Goal: Task Accomplishment & Management: Complete application form

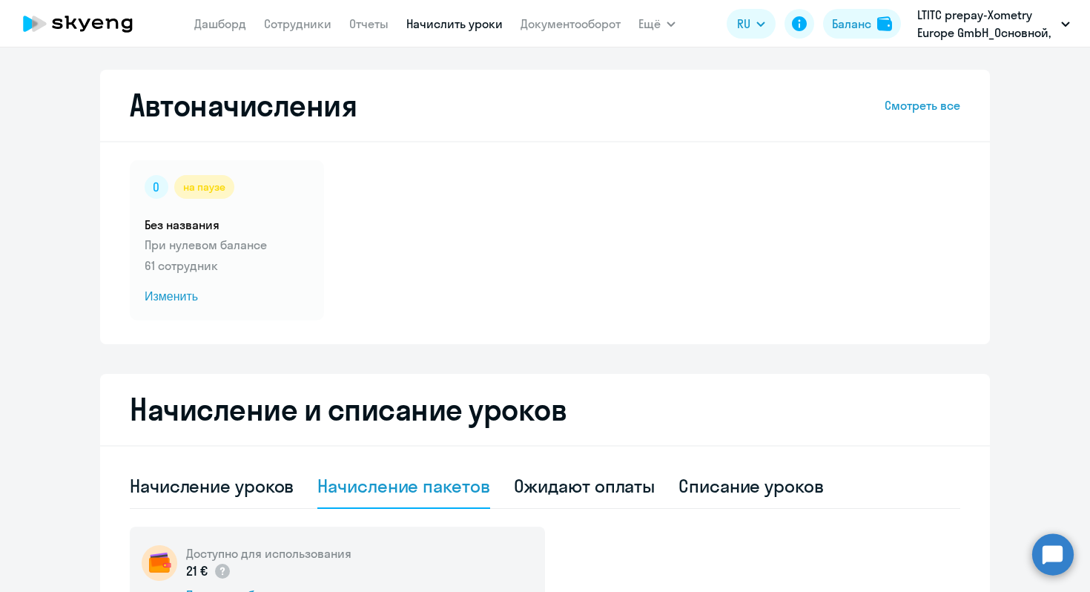
select select "10"
click at [279, 23] on link "Сотрудники" at bounding box center [297, 23] width 67 height 15
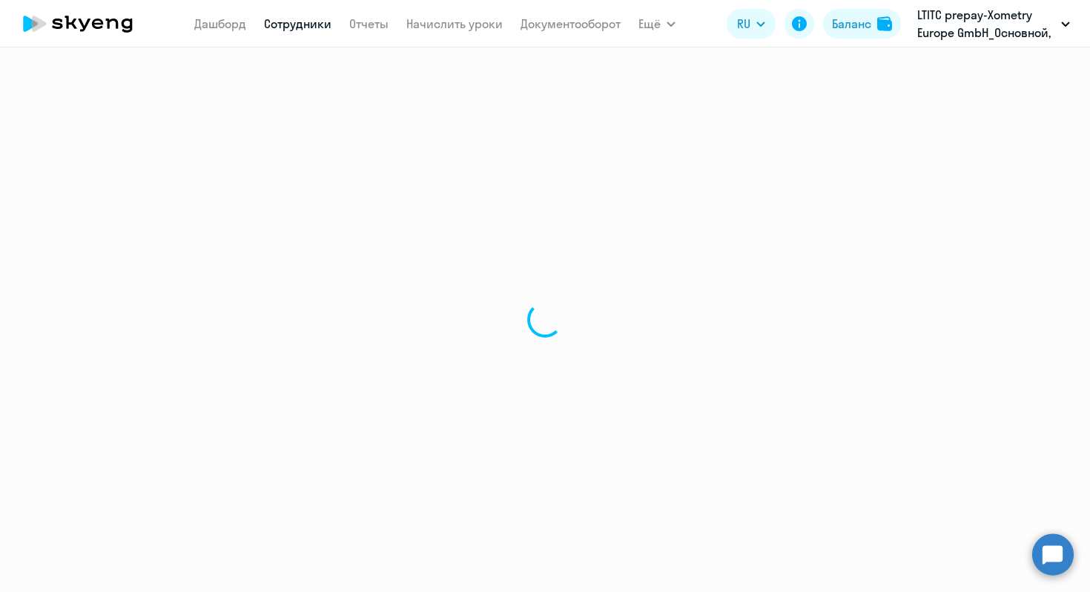
select select "30"
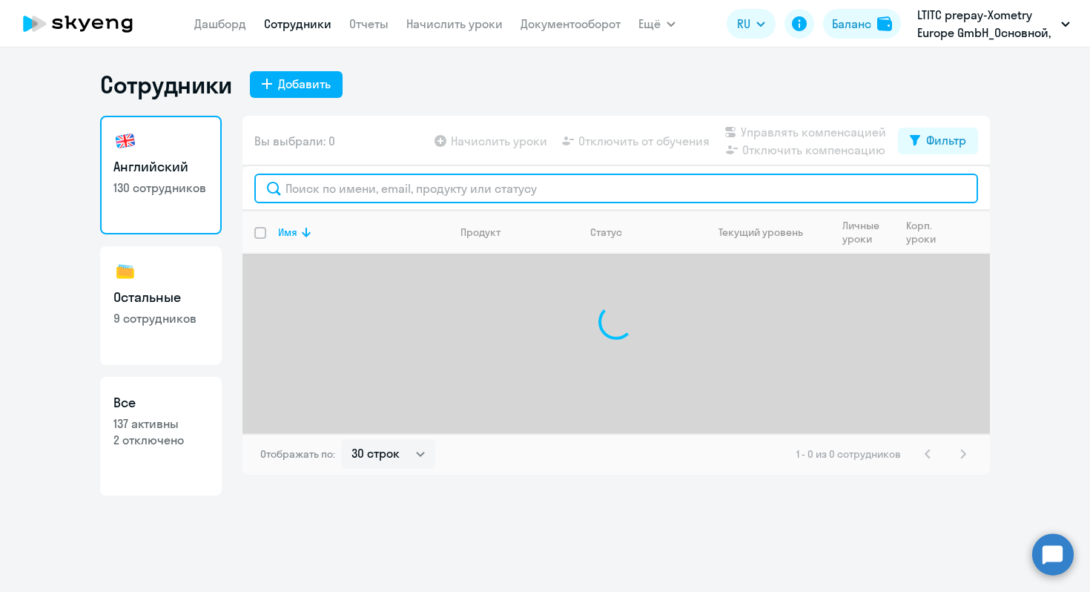
click at [338, 188] on input "text" at bounding box center [616, 188] width 724 height 30
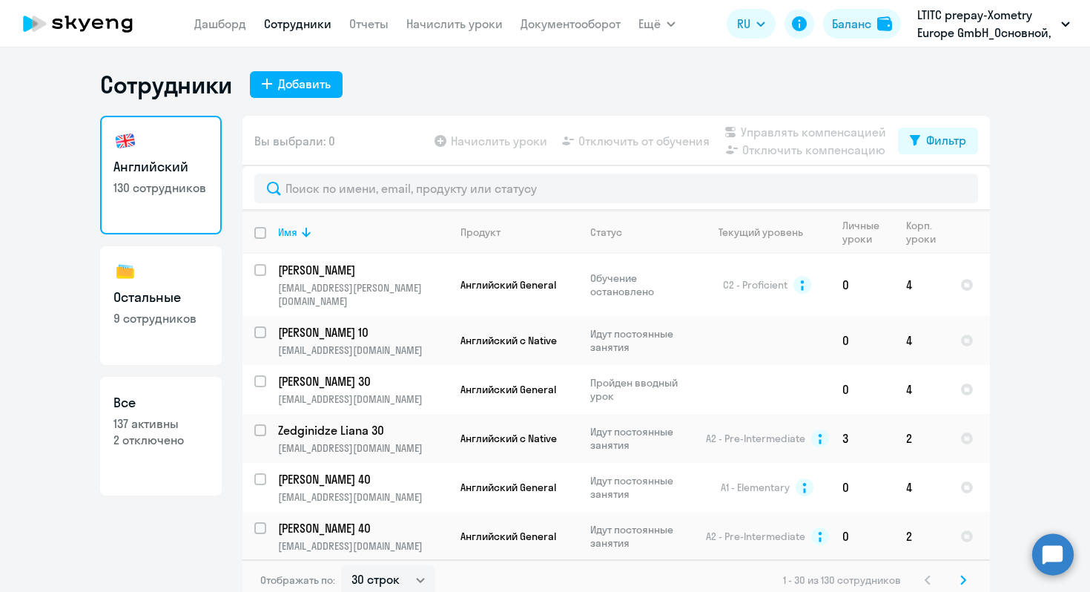
click at [327, 59] on div "Сотрудники Добавить Английский 130 сотрудников Остальные 9 сотрудников Все 137 …" at bounding box center [545, 319] width 1090 height 544
click at [326, 87] on div "Добавить" at bounding box center [304, 84] width 53 height 18
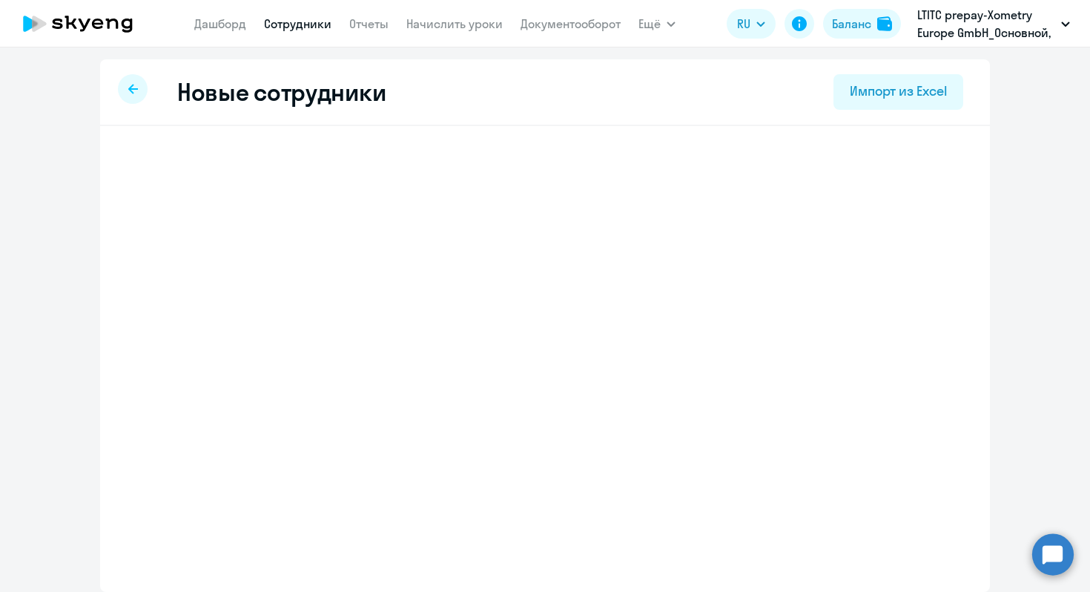
select select "english_adult_not_native_speaker"
select select "2"
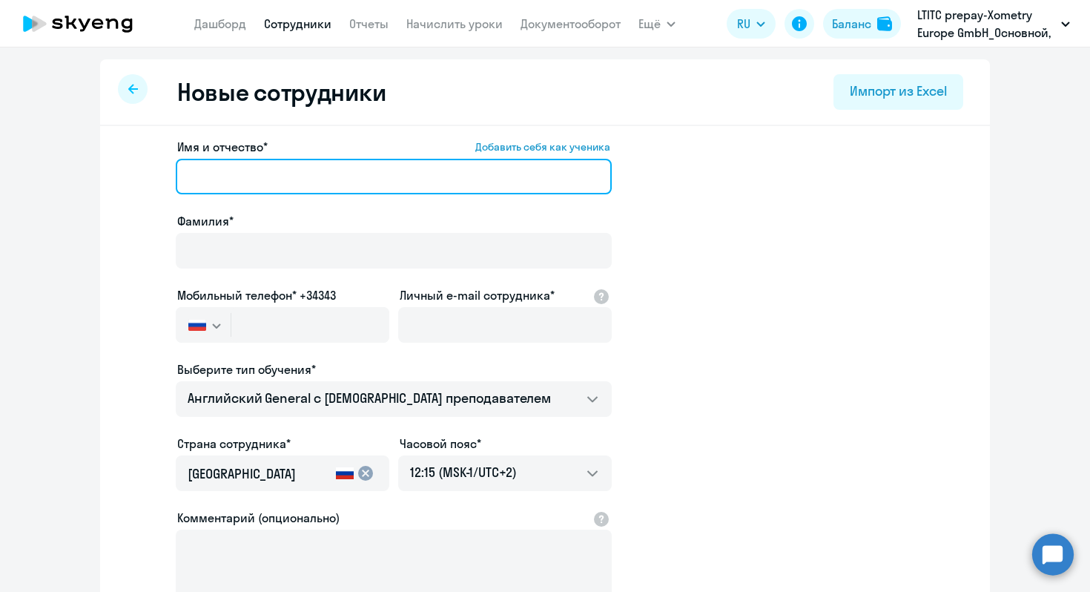
click at [374, 181] on input "Имя и отчество* Добавить себя как ученика" at bounding box center [394, 177] width 436 height 36
paste input "[PERSON_NAME]"
drag, startPoint x: 308, startPoint y: 182, endPoint x: 237, endPoint y: 179, distance: 70.5
click at [236, 179] on input "[PERSON_NAME]" at bounding box center [394, 177] width 436 height 36
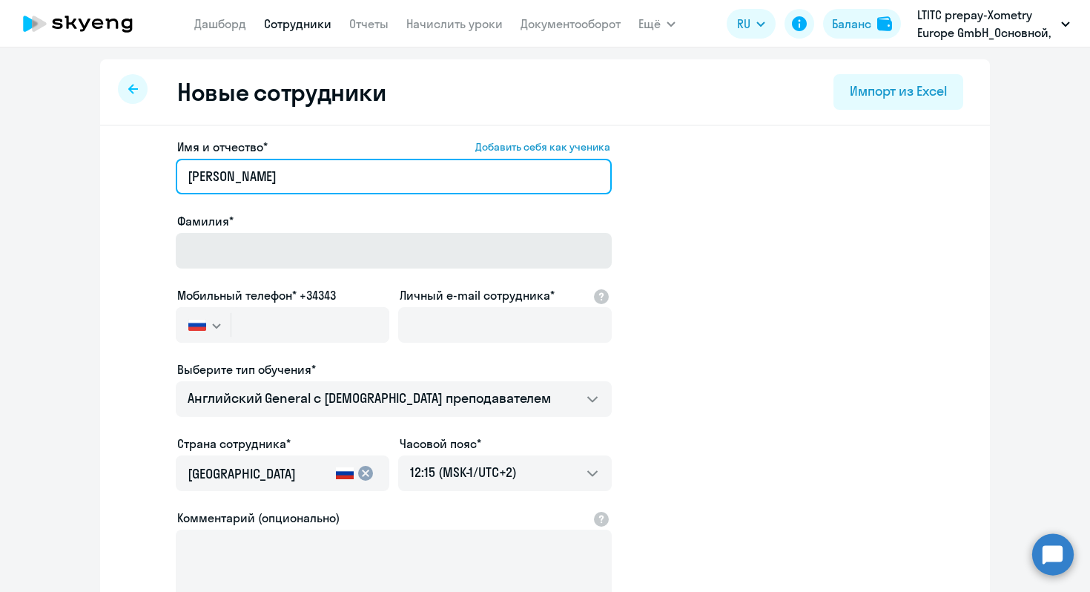
type input "[PERSON_NAME]"
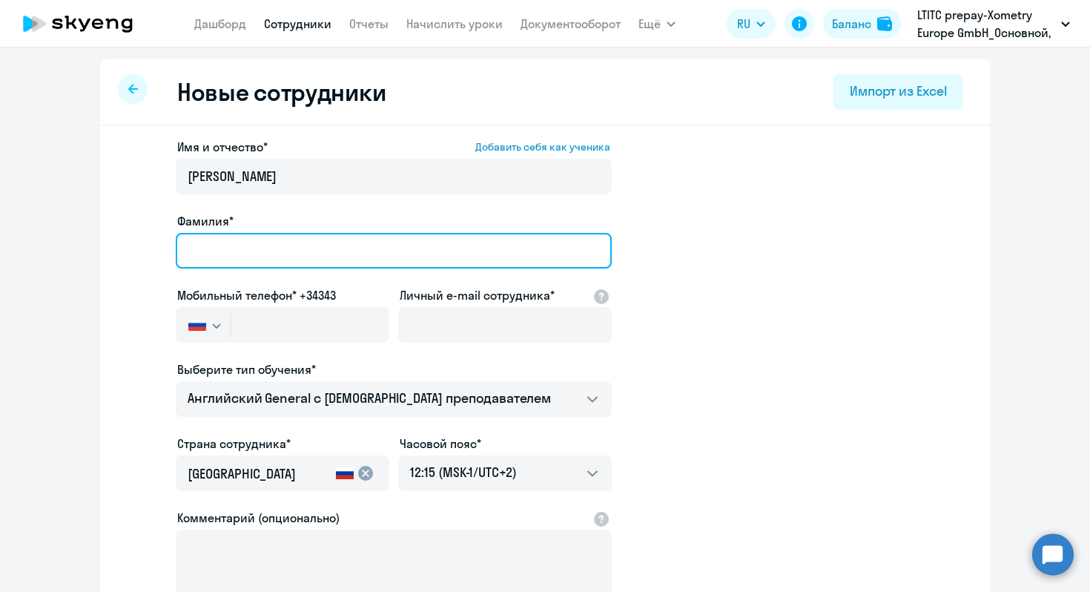
click at [225, 252] on input "Фамилия*" at bounding box center [394, 251] width 436 height 36
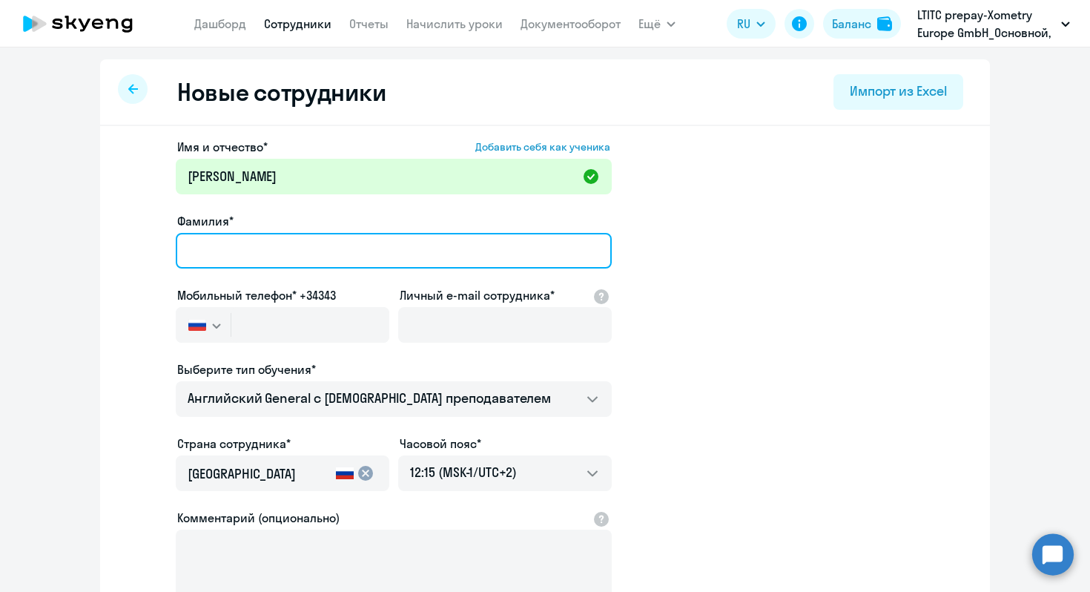
paste input "Hengstler"
type input "Hengstler"
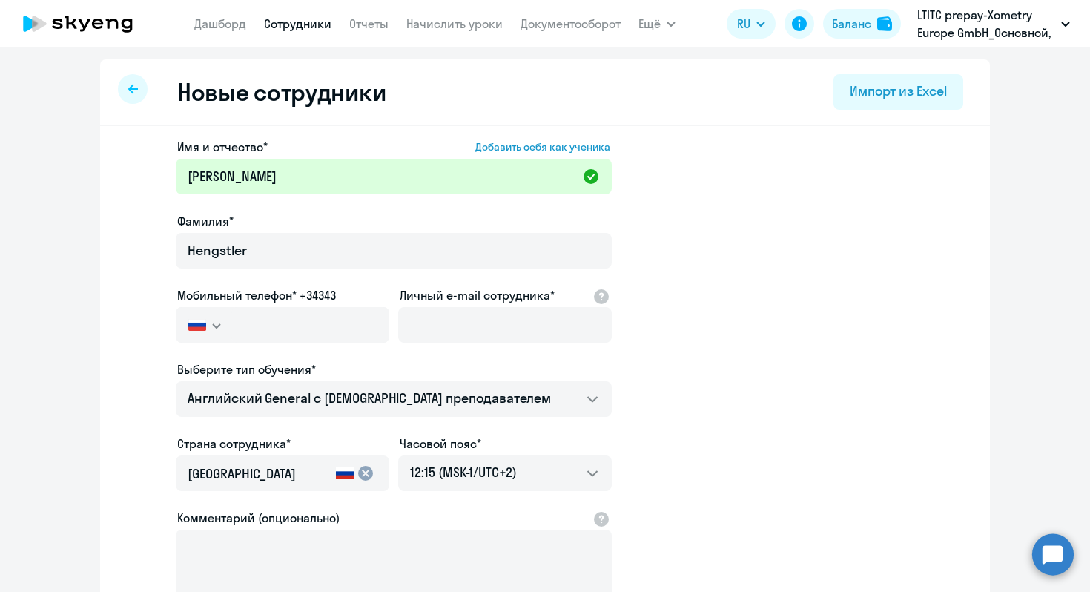
click at [205, 331] on button "button" at bounding box center [203, 325] width 55 height 36
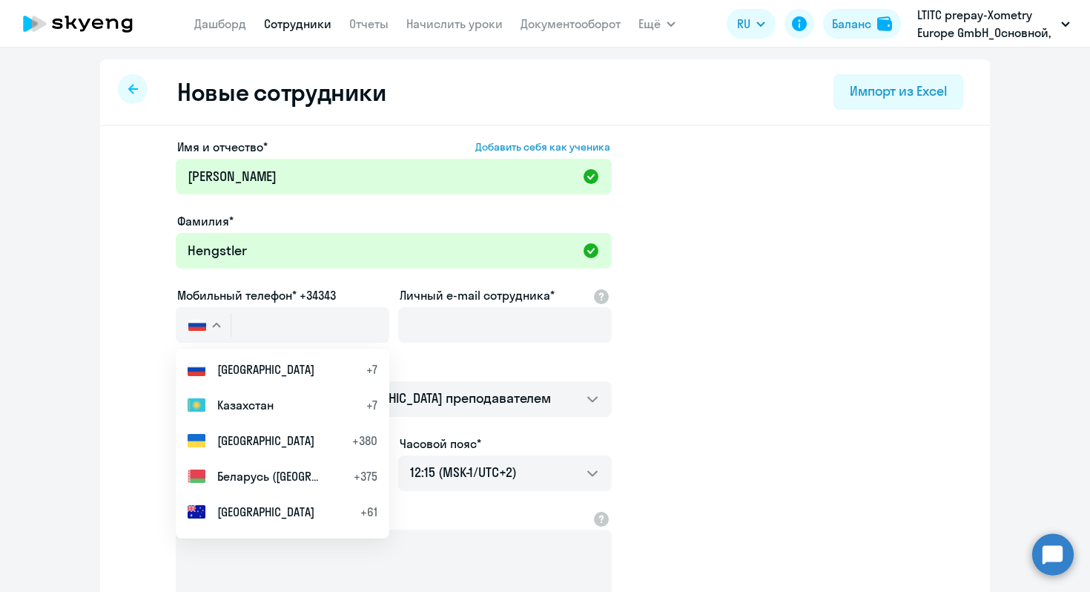
click at [205, 331] on button "button" at bounding box center [203, 325] width 55 height 36
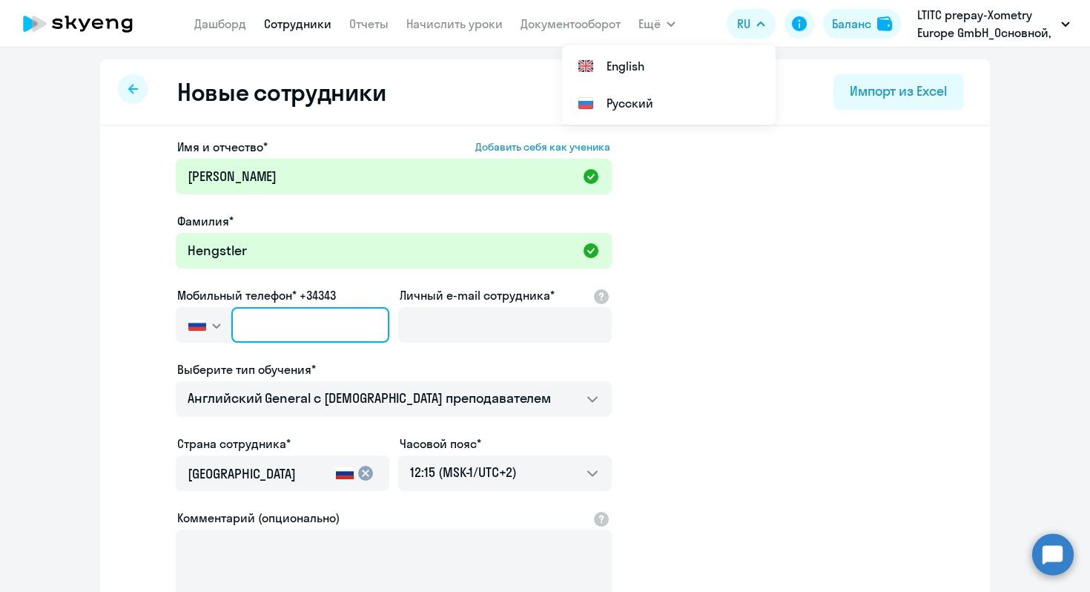
click at [254, 322] on input "text" at bounding box center [310, 325] width 158 height 36
paste input "[PHONE_NUMBER]"
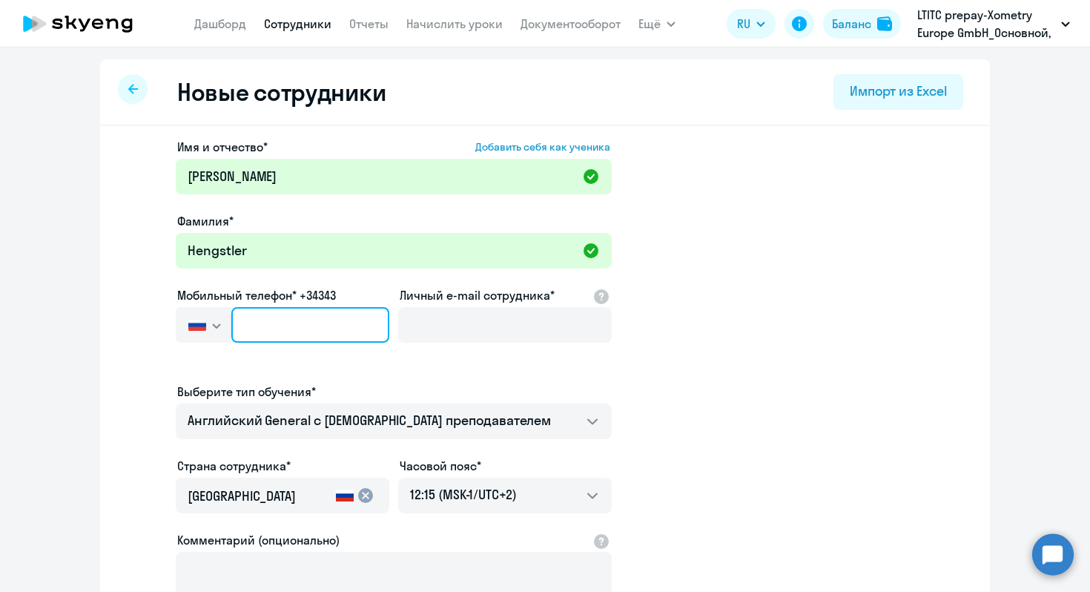
type input "[PHONE_NUMBER]"
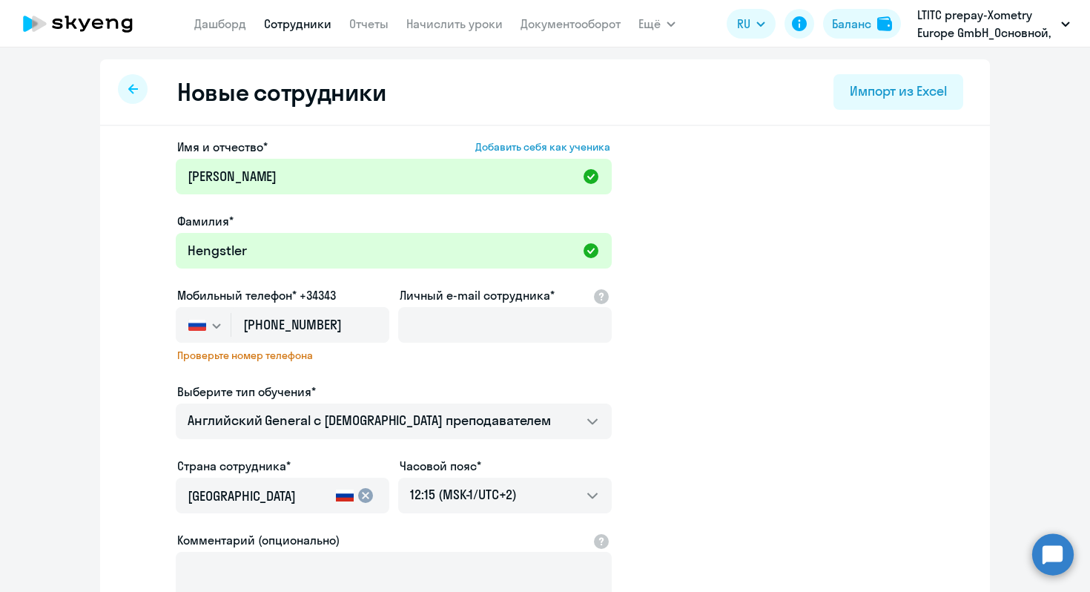
click at [215, 325] on icon "button" at bounding box center [216, 325] width 9 height 5
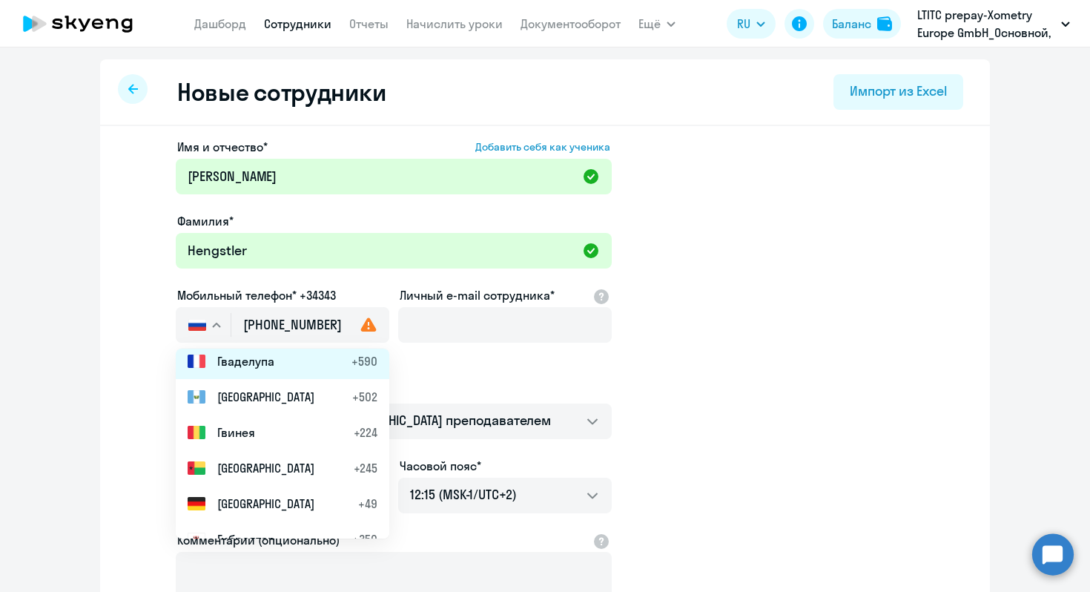
scroll to position [1764, 0]
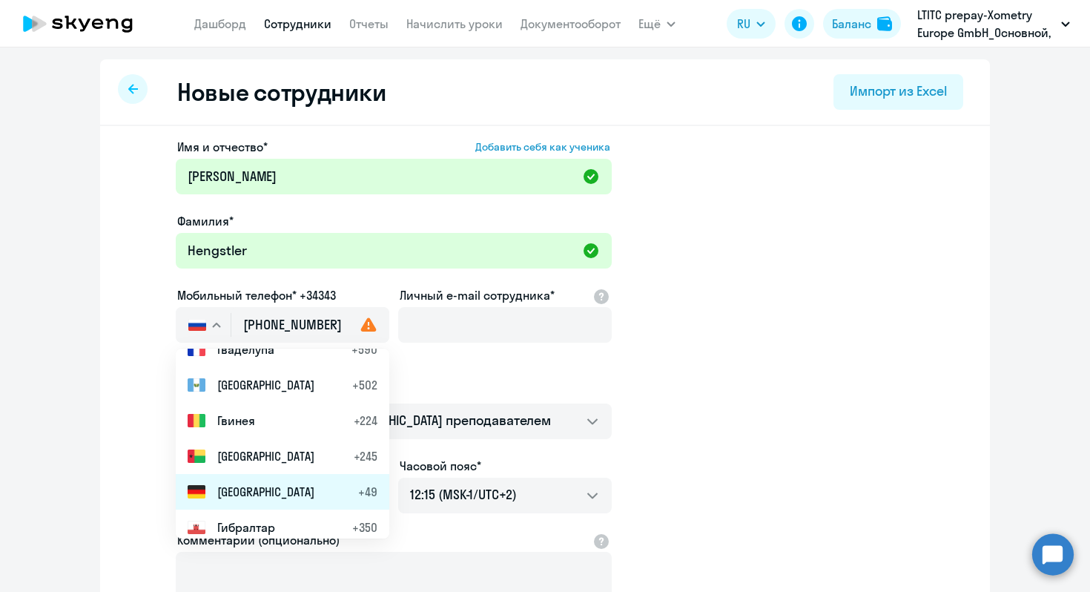
click at [255, 485] on span "[GEOGRAPHIC_DATA]" at bounding box center [265, 492] width 97 height 18
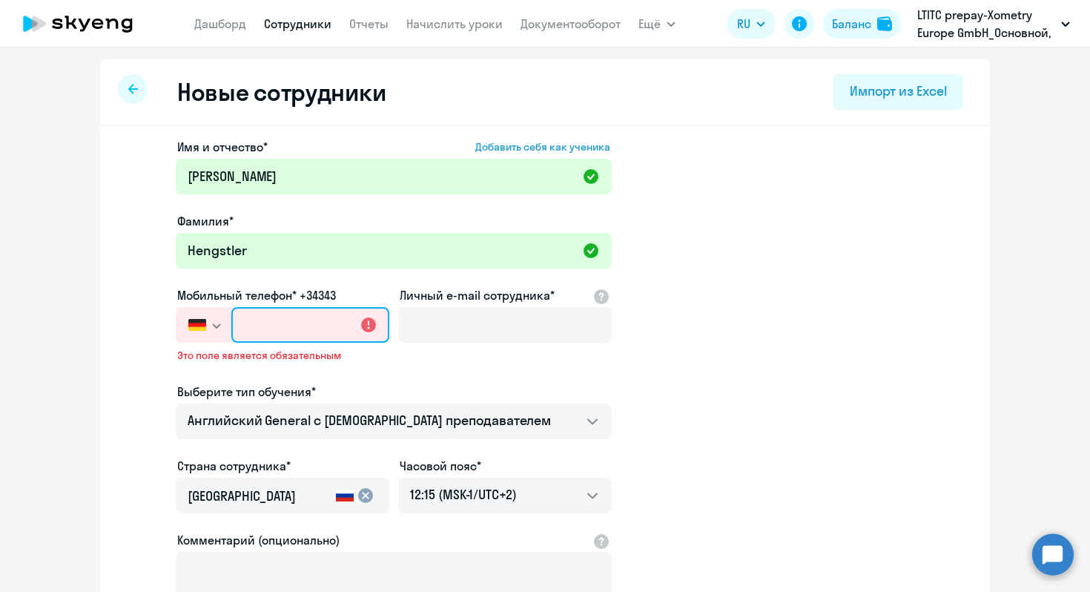
click at [294, 337] on input "text" at bounding box center [310, 325] width 158 height 36
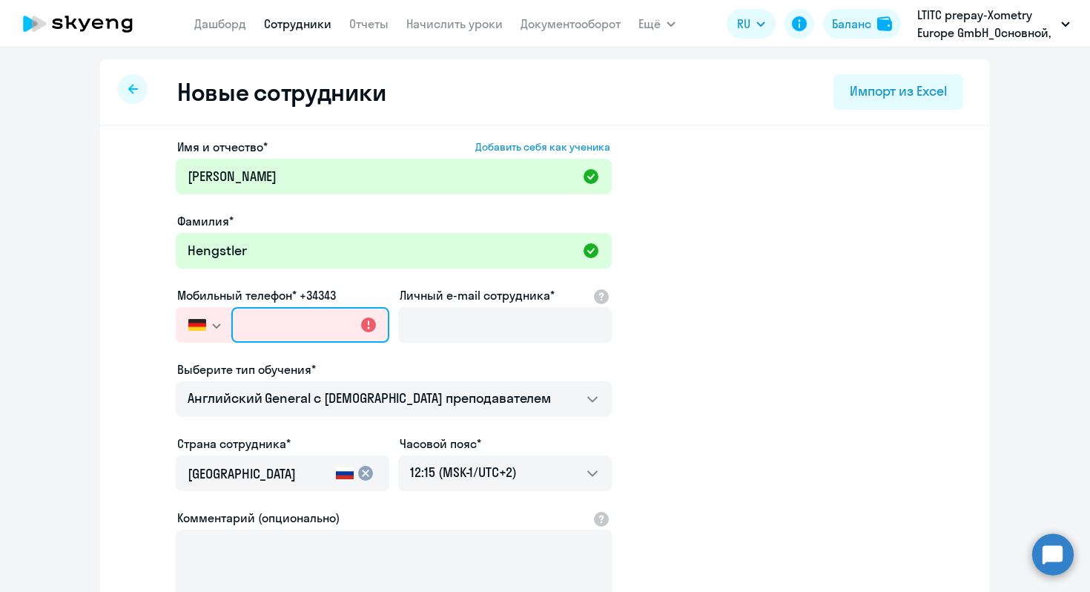
paste input "[PHONE_NUMBER]"
type input "[PHONE_NUMBER]"
drag, startPoint x: 335, startPoint y: 325, endPoint x: 226, endPoint y: 313, distance: 109.7
click at [226, 313] on div "[GEOGRAPHIC_DATA] +7 [GEOGRAPHIC_DATA] +7 [GEOGRAPHIC_DATA] +380 [GEOGRAPHIC_DA…" at bounding box center [283, 325] width 214 height 36
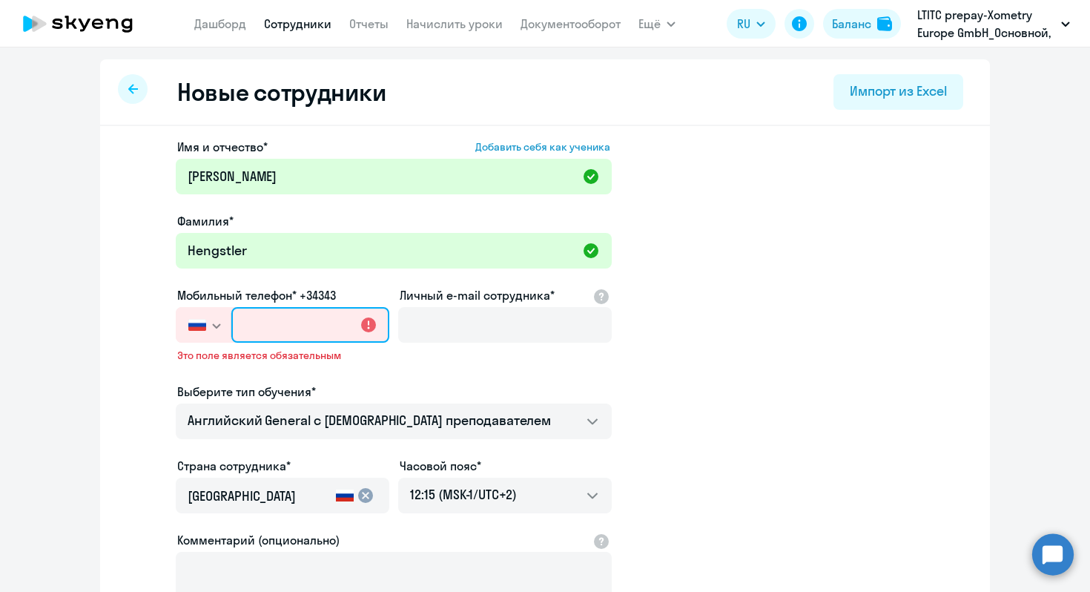
paste input "[PHONE_NUMBER]"
type input "[PHONE_NUMBER]"
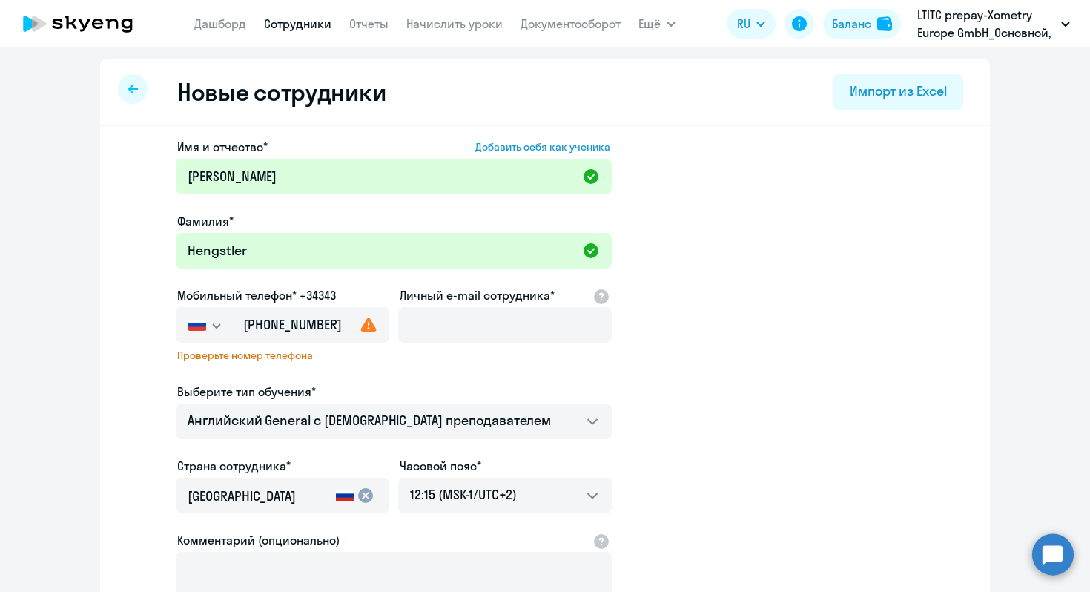
click at [203, 334] on button "button" at bounding box center [203, 325] width 55 height 36
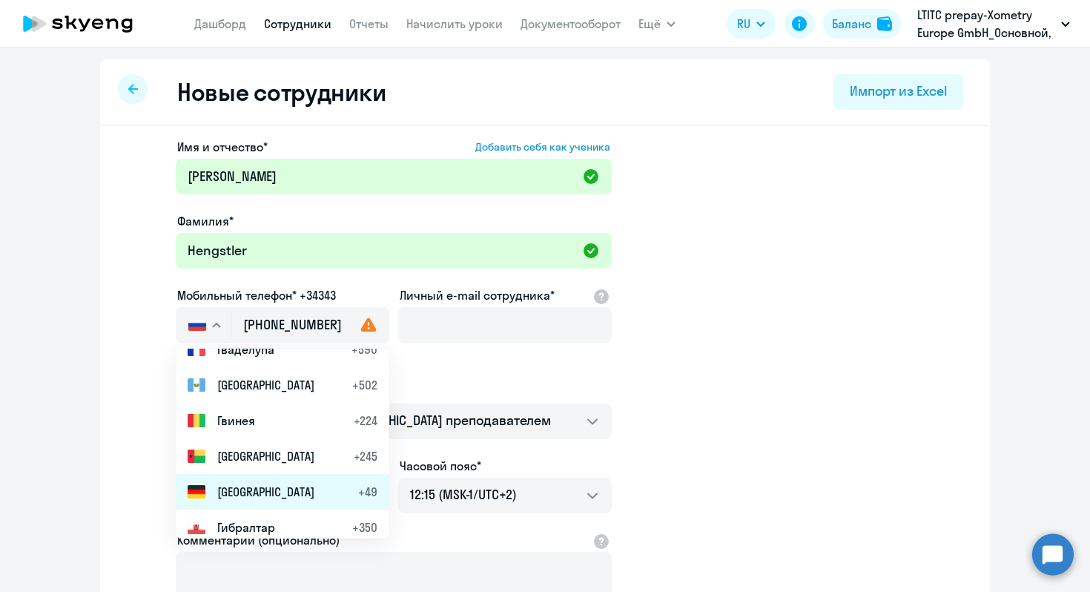
click at [239, 490] on span "[GEOGRAPHIC_DATA]" at bounding box center [265, 492] width 97 height 18
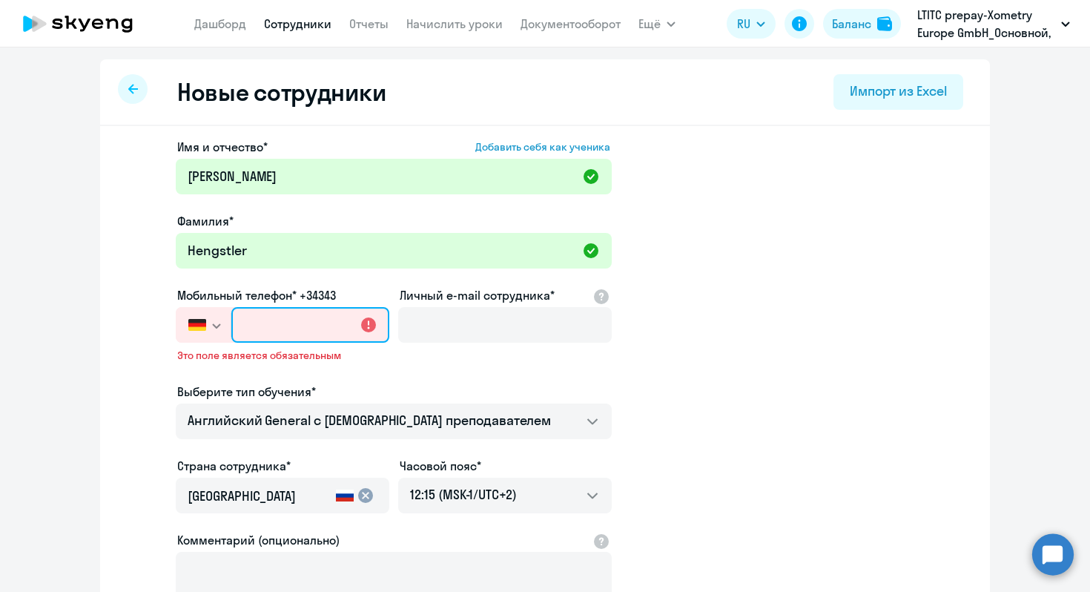
click at [285, 331] on input "text" at bounding box center [310, 325] width 158 height 36
click at [297, 331] on input "text" at bounding box center [310, 325] width 158 height 36
click at [702, 343] on app-new-student-form "Имя и отчество* Добавить себя как ученика [PERSON_NAME]* [PERSON_NAME] Мобильны…" at bounding box center [545, 413] width 842 height 551
click at [325, 321] on input "text" at bounding box center [310, 325] width 158 height 36
paste input "[PHONE_NUMBER]"
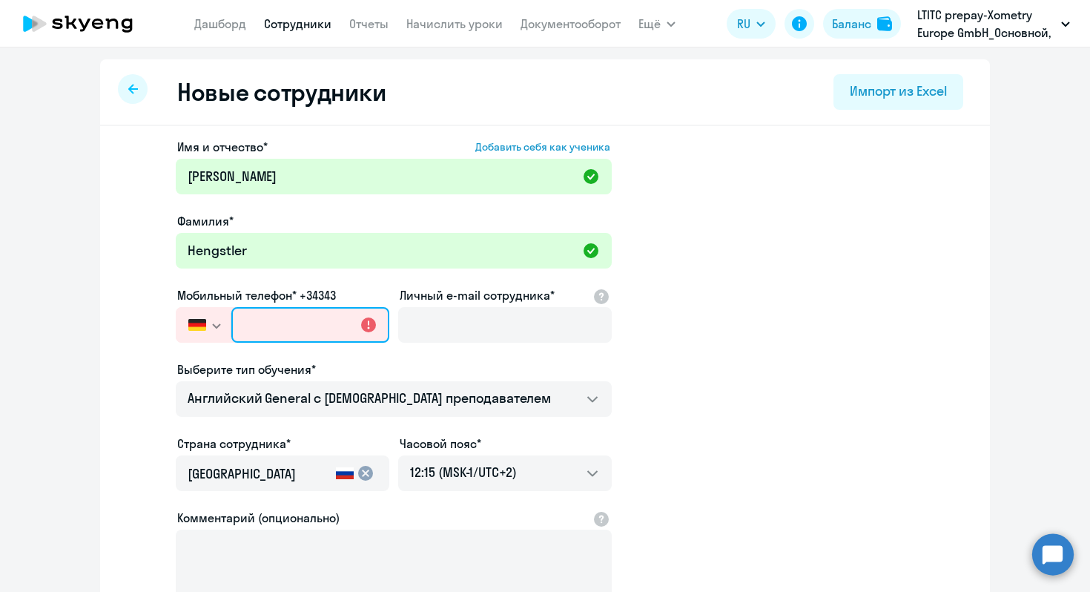
type input "[PHONE_NUMBER]"
drag, startPoint x: 321, startPoint y: 325, endPoint x: 204, endPoint y: 322, distance: 117.2
click at [204, 322] on div "[GEOGRAPHIC_DATA] +7 [GEOGRAPHIC_DATA] +7 [GEOGRAPHIC_DATA] +380 [GEOGRAPHIC_DA…" at bounding box center [283, 325] width 214 height 36
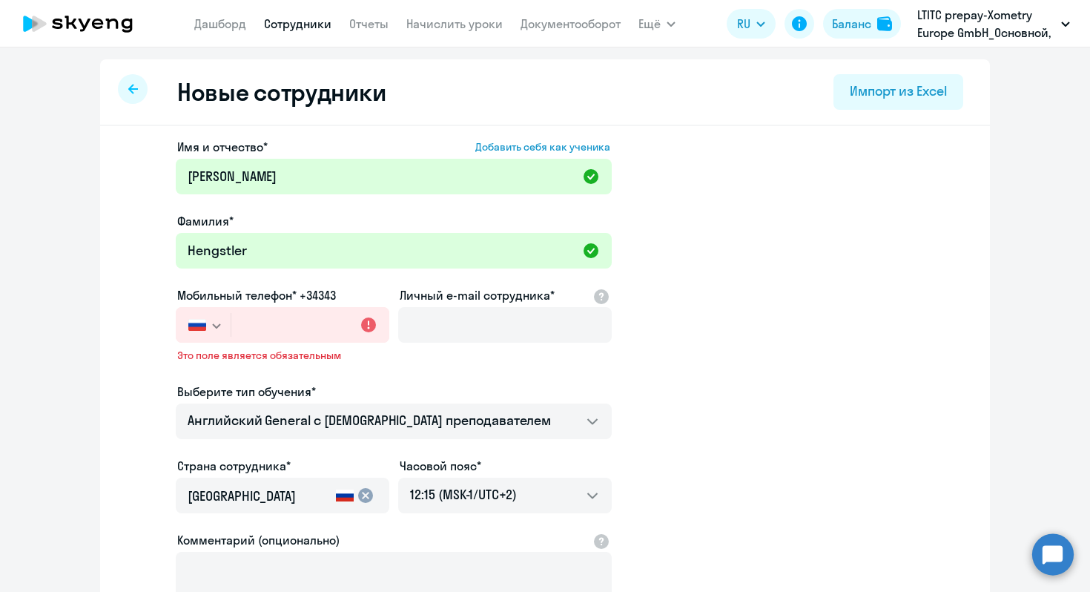
click at [204, 321] on img "button" at bounding box center [197, 325] width 18 height 12
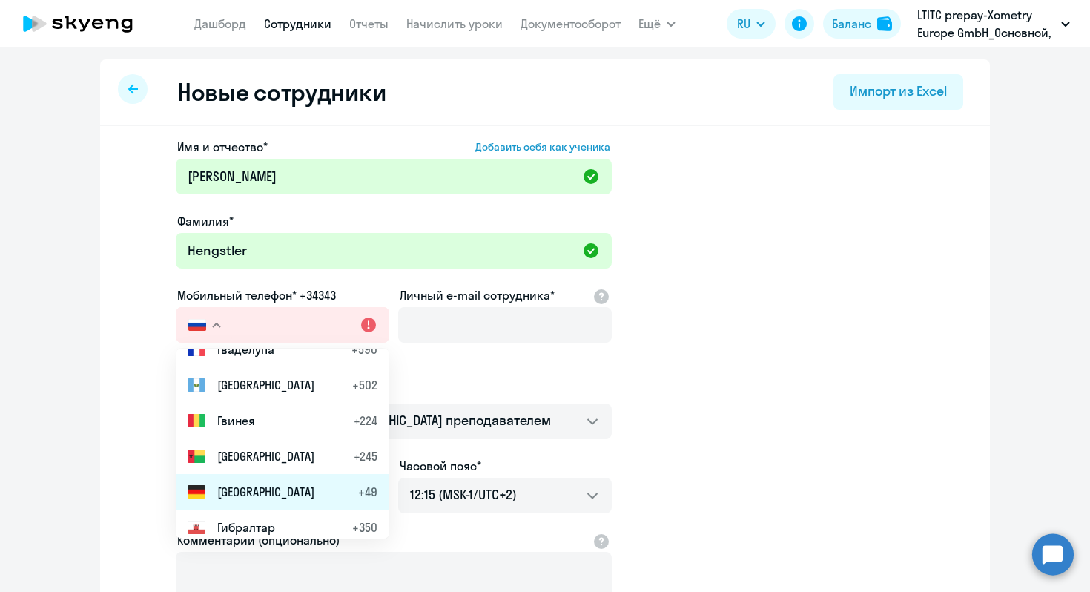
click at [225, 492] on span "[GEOGRAPHIC_DATA]" at bounding box center [265, 492] width 97 height 18
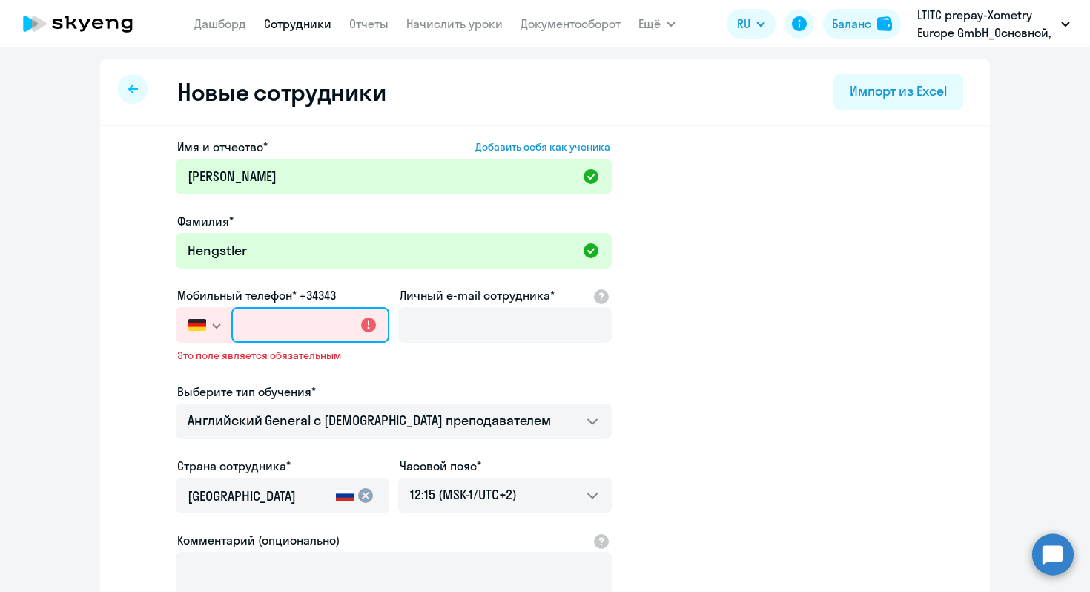
click at [282, 328] on input "text" at bounding box center [310, 325] width 158 height 36
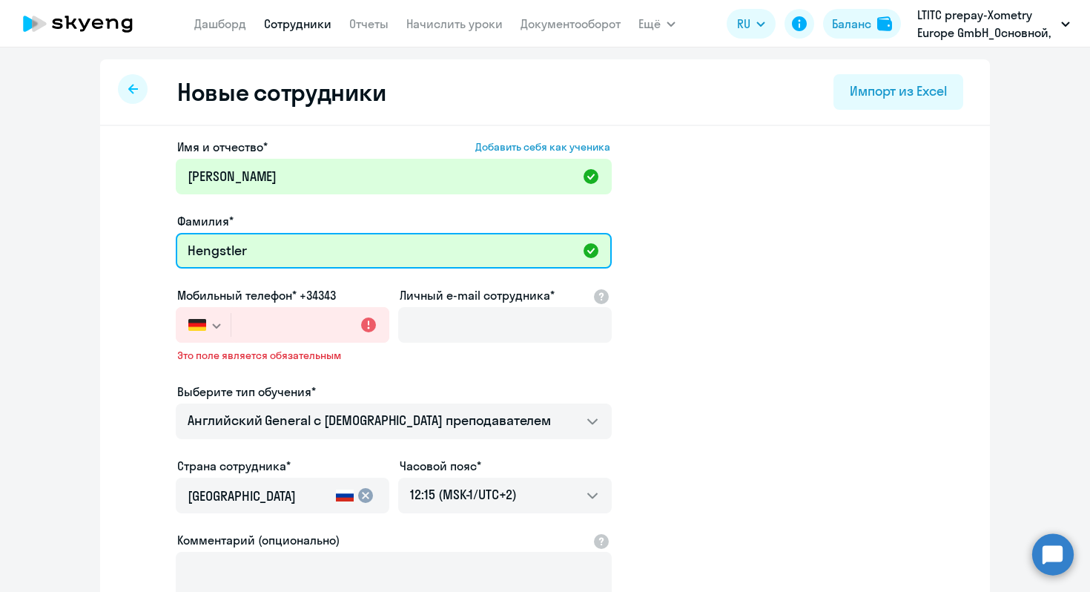
click at [337, 247] on input "Hengstler" at bounding box center [394, 251] width 436 height 36
paste input "'49 170 4405048"
type input "Hengstler '49 170 4405048"
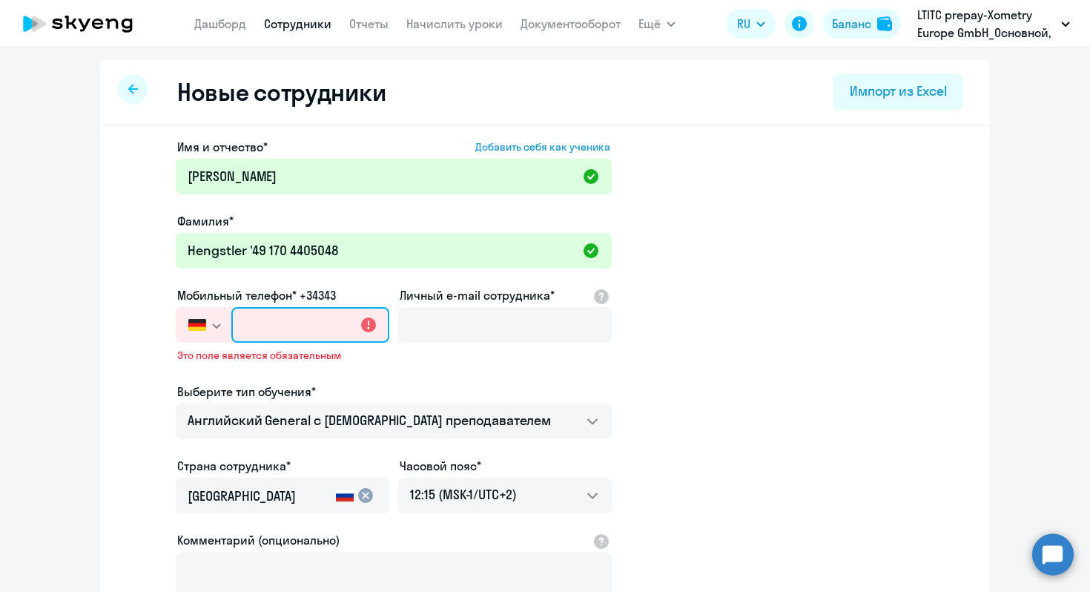
click at [246, 322] on input "text" at bounding box center [310, 325] width 158 height 36
type input "+49 (4"
type input "+49 (170) 440-504"
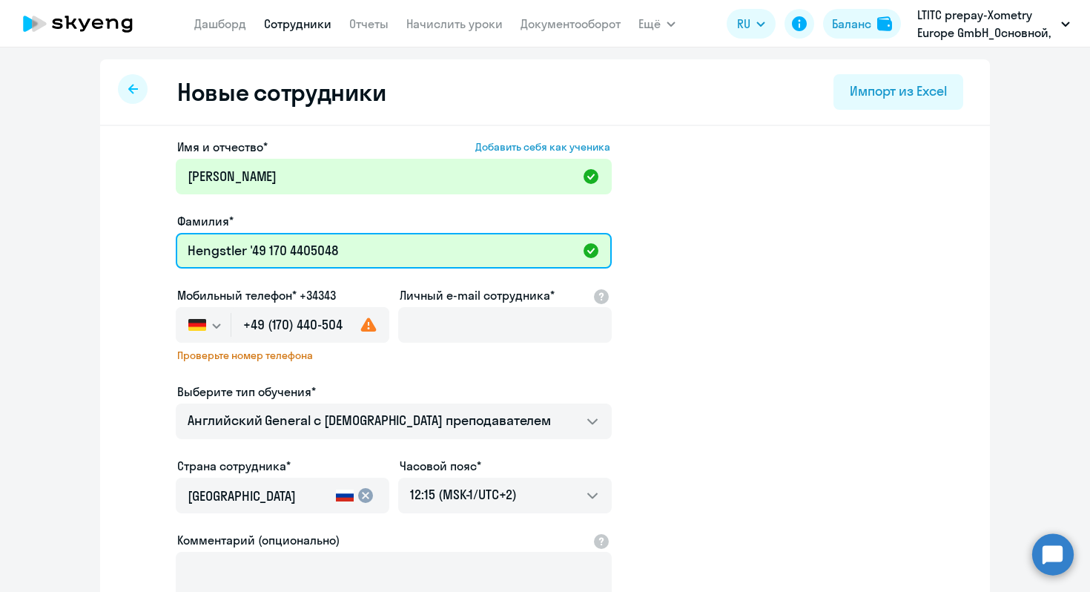
drag, startPoint x: 352, startPoint y: 257, endPoint x: 251, endPoint y: 250, distance: 101.8
click at [251, 250] on input "Hengstler '49 170 4405048" at bounding box center [394, 251] width 436 height 36
type input "Hengstler"
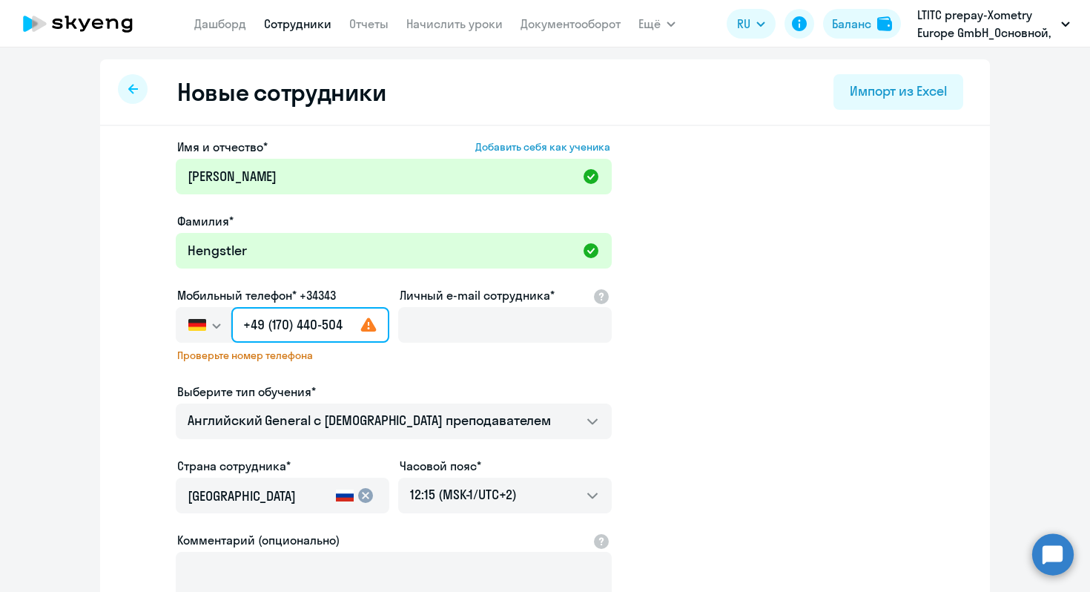
click at [346, 328] on input "+49 (170) 440-504" at bounding box center [310, 325] width 158 height 36
click at [380, 339] on input "[PHONE_NUMBER]" at bounding box center [310, 325] width 158 height 36
type input "[PHONE_NUMBER]"
click at [373, 367] on div "Проверьте номер телефона" at bounding box center [283, 359] width 214 height 22
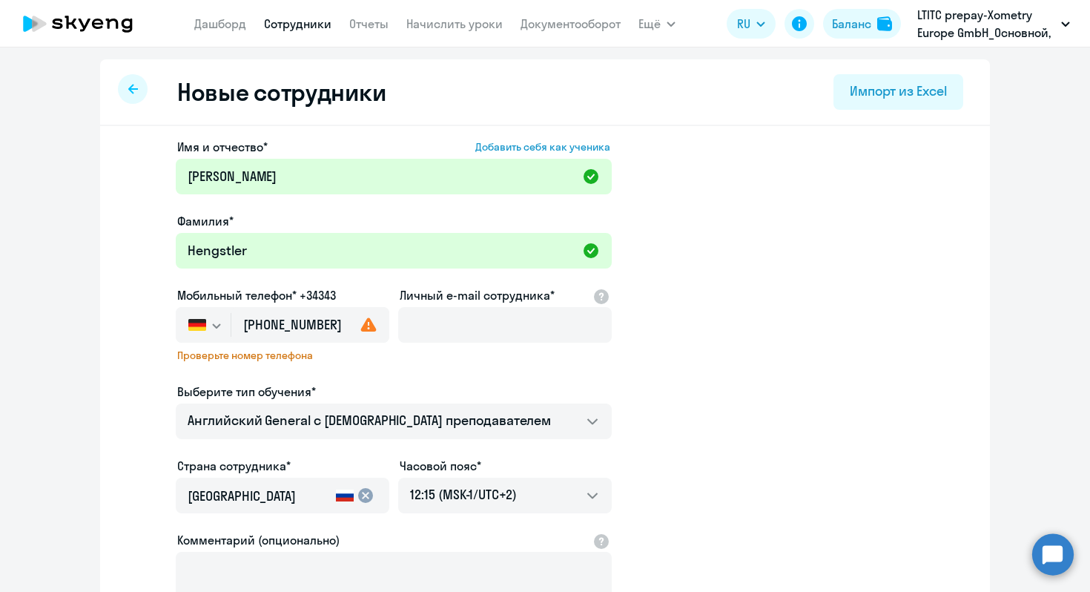
scroll to position [0, 0]
click at [343, 331] on input "[PHONE_NUMBER]" at bounding box center [310, 325] width 158 height 36
click at [362, 331] on use at bounding box center [369, 324] width 16 height 14
click at [370, 332] on icon at bounding box center [369, 325] width 18 height 18
click at [323, 329] on input "[PHONE_NUMBER]" at bounding box center [310, 325] width 158 height 36
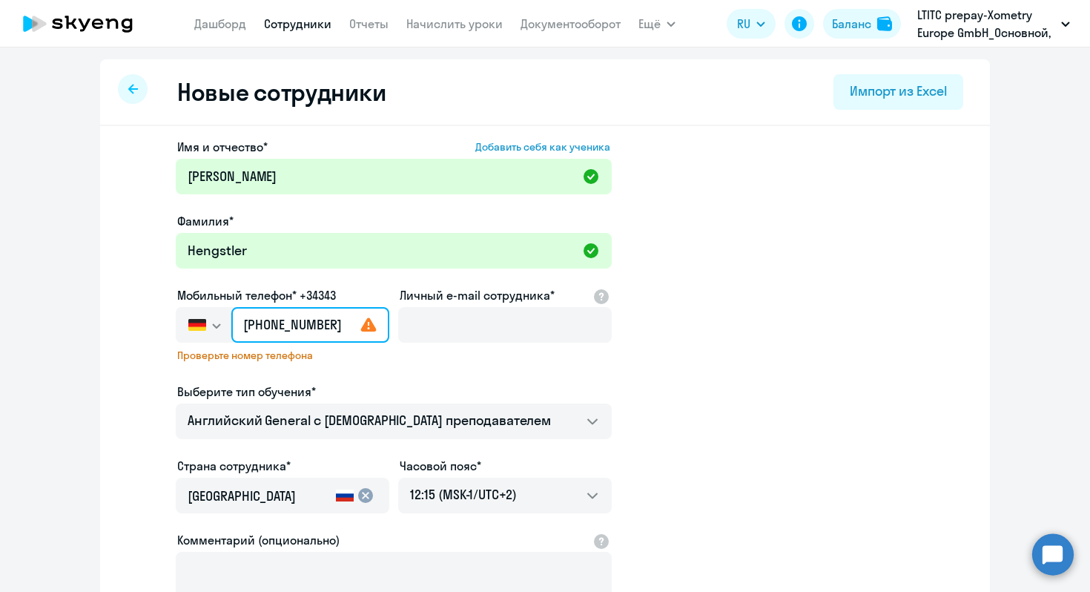
scroll to position [0, 4]
drag, startPoint x: 307, startPoint y: 322, endPoint x: 370, endPoint y: 324, distance: 63.0
click at [368, 324] on div "[PHONE_NUMBER]" at bounding box center [310, 325] width 158 height 36
click at [346, 324] on input "[PHONE_NUMBER]" at bounding box center [310, 325] width 158 height 36
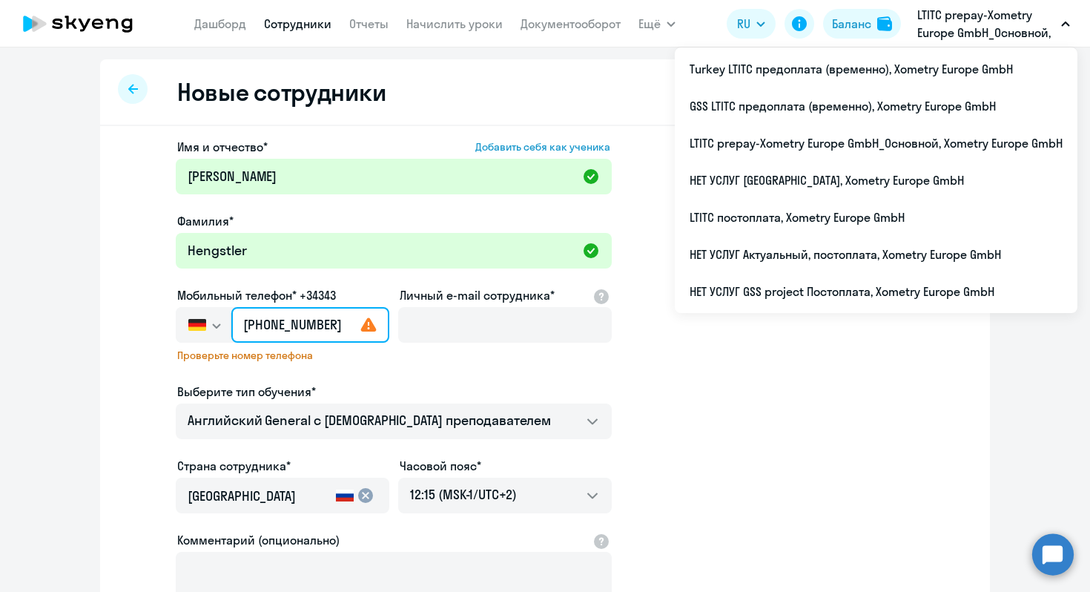
scroll to position [0, 0]
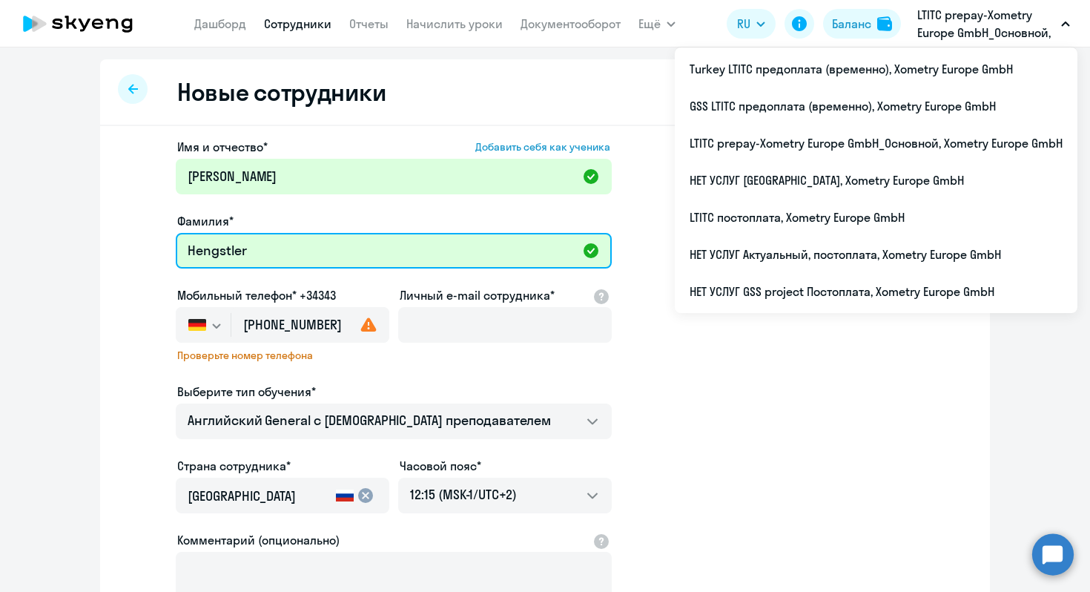
click at [287, 247] on input "Hengstler" at bounding box center [394, 251] width 436 height 36
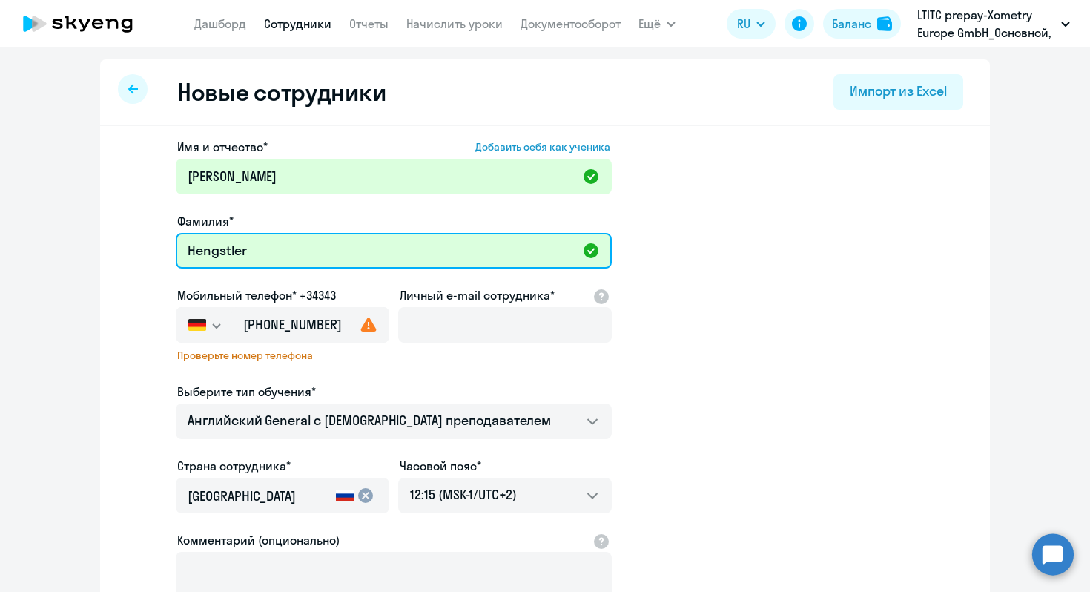
paste input "[PHONE_NUMBER]"
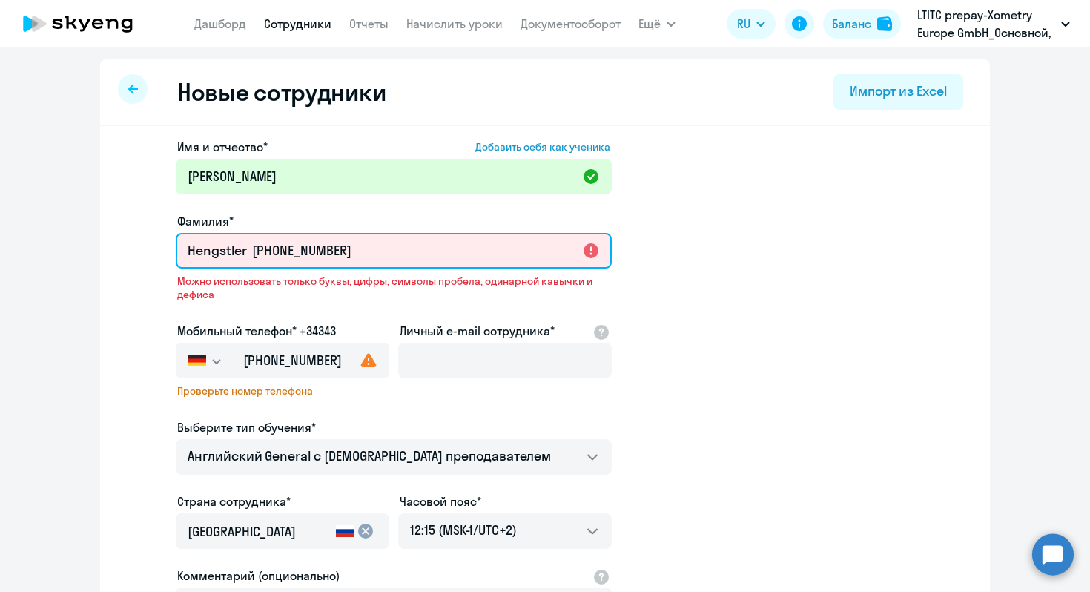
drag, startPoint x: 351, startPoint y: 245, endPoint x: 256, endPoint y: 247, distance: 94.9
click at [256, 247] on input "Hengstler [PHONE_NUMBER]" at bounding box center [394, 251] width 436 height 36
type input "Hengstler ("
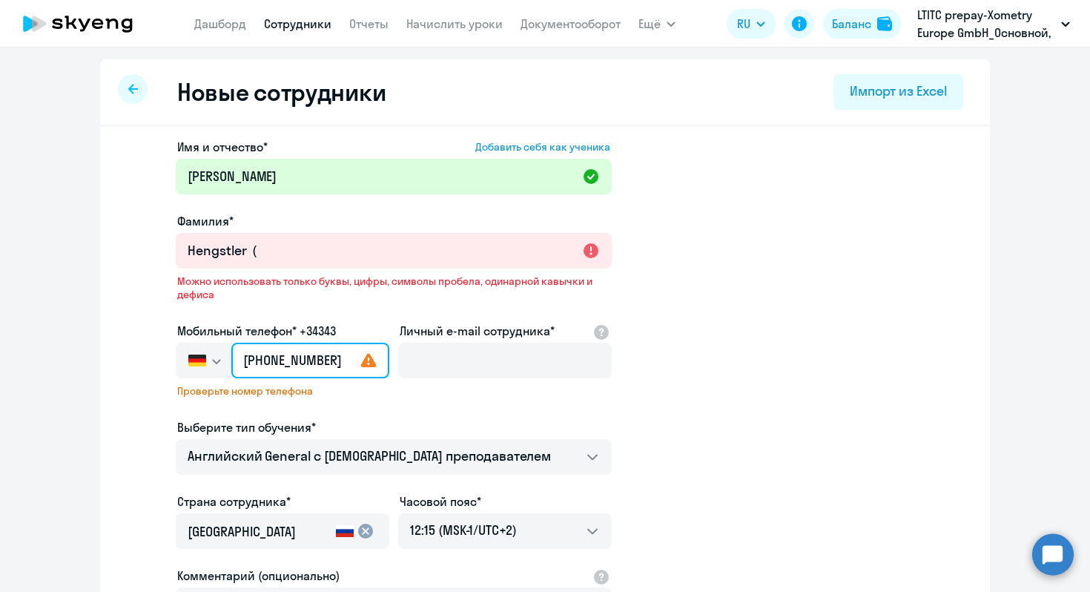
scroll to position [0, 4]
drag, startPoint x: 269, startPoint y: 360, endPoint x: 366, endPoint y: 360, distance: 97.1
click at [366, 360] on div "[PHONE_NUMBER]" at bounding box center [310, 361] width 158 height 36
paste input "[PHONE_NUMBER]"
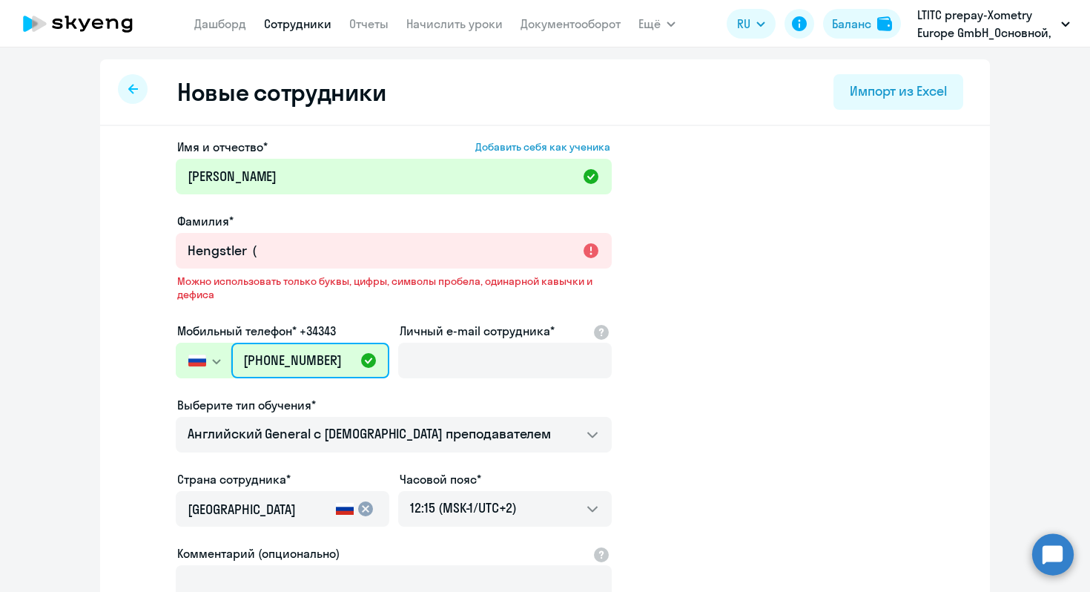
type input "[PHONE_NUMBER]"
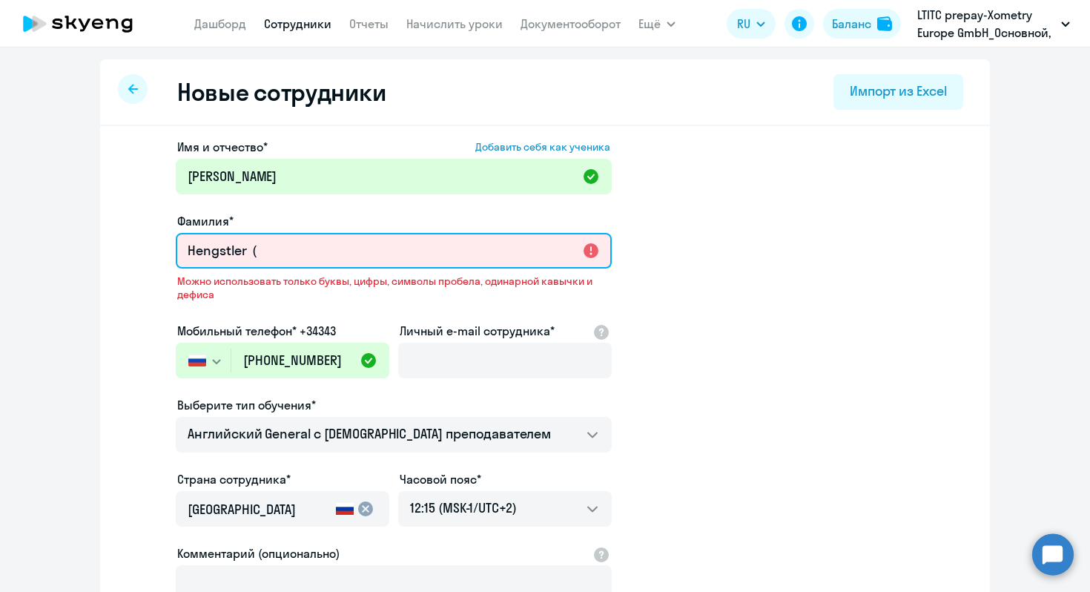
click at [305, 254] on input "Hengstler (" at bounding box center [394, 251] width 436 height 36
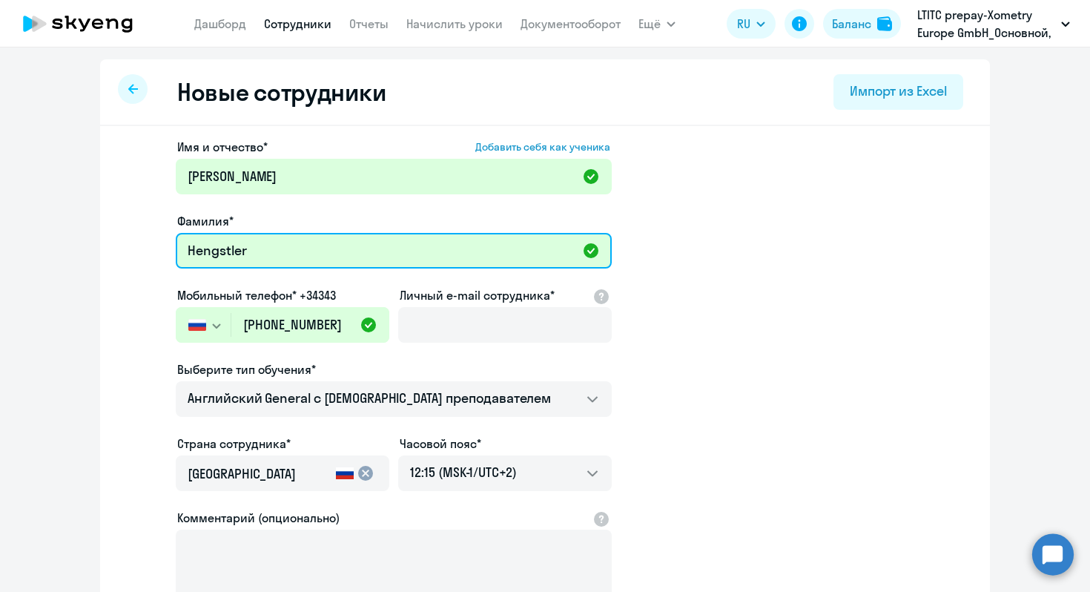
paste input "491) 704405048"
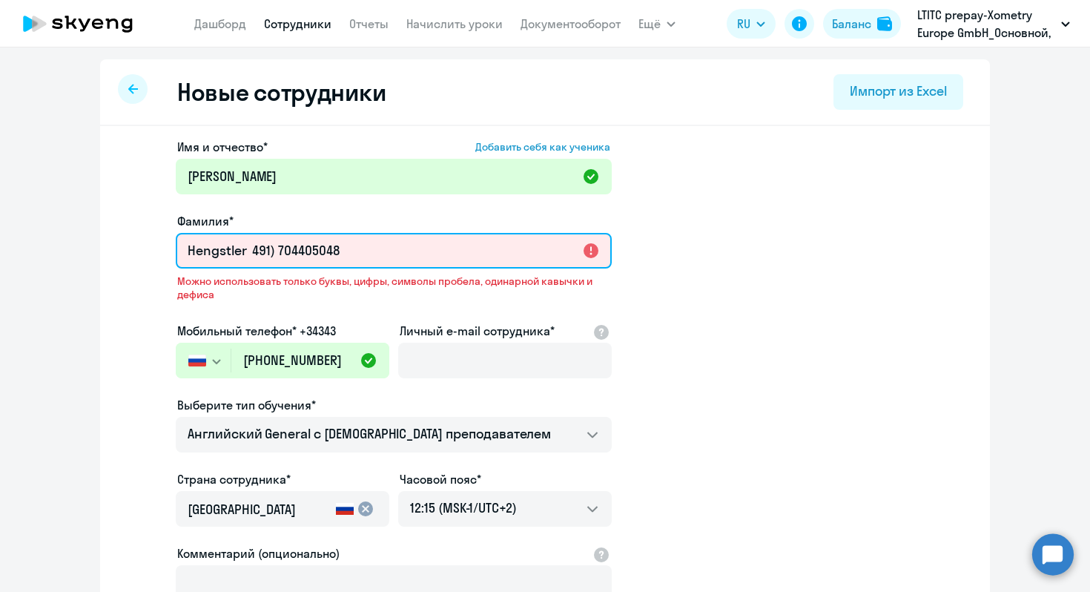
click at [257, 250] on input "Hengstler 491) 704405048" at bounding box center [394, 251] width 436 height 36
click at [276, 255] on input "Hengstler 491) 704405048" at bounding box center [394, 251] width 436 height 36
type input "Hengstler 491) 704405048"
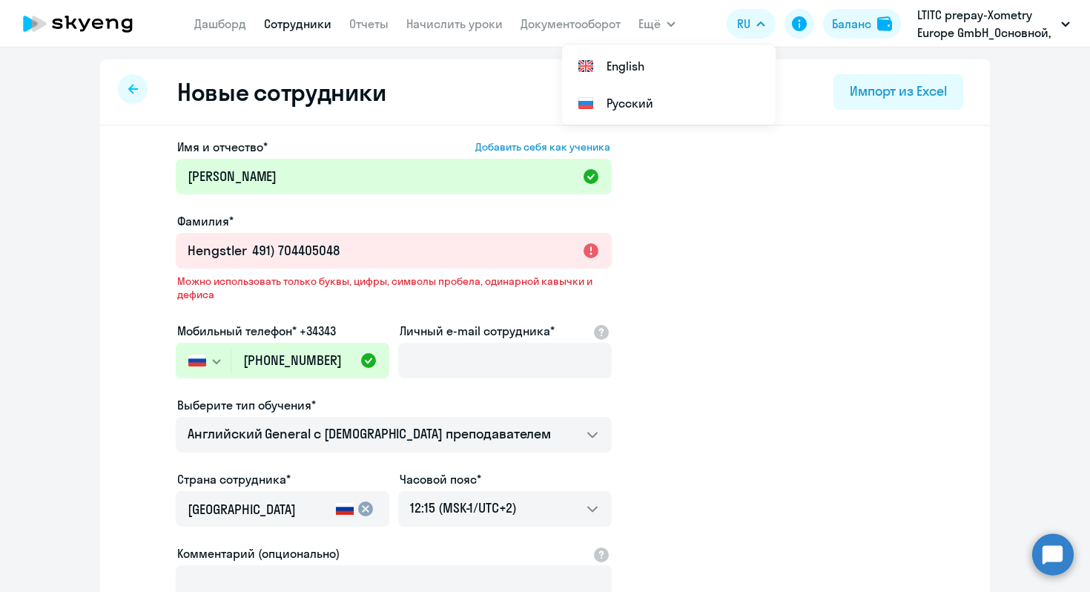
click at [212, 359] on icon "button" at bounding box center [216, 361] width 9 height 5
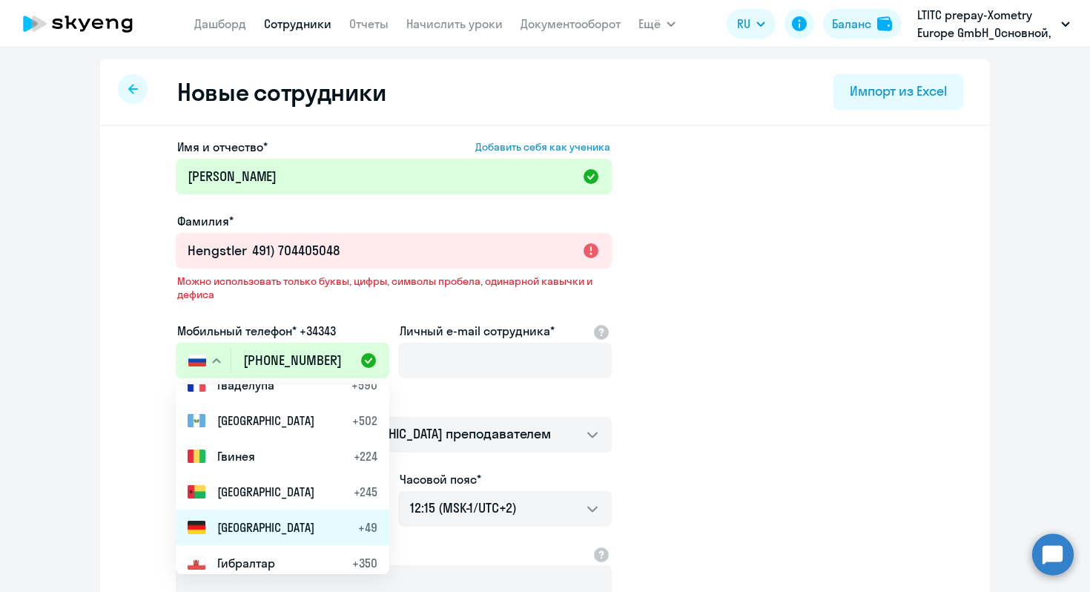
click at [241, 520] on span "[GEOGRAPHIC_DATA]" at bounding box center [265, 527] width 97 height 18
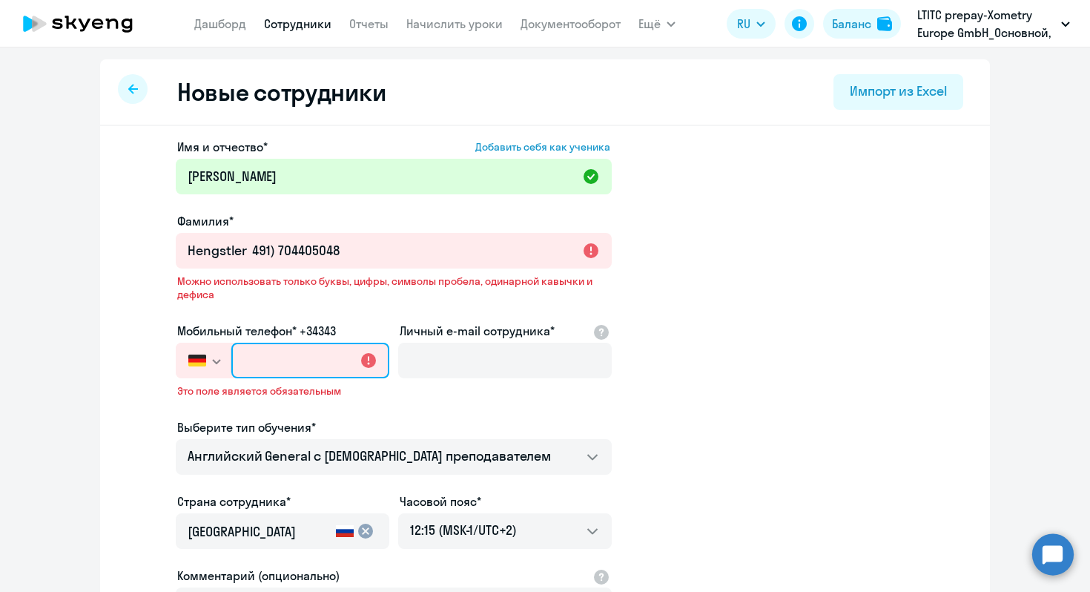
click at [294, 363] on input "text" at bounding box center [310, 361] width 158 height 36
type input "+49 (4"
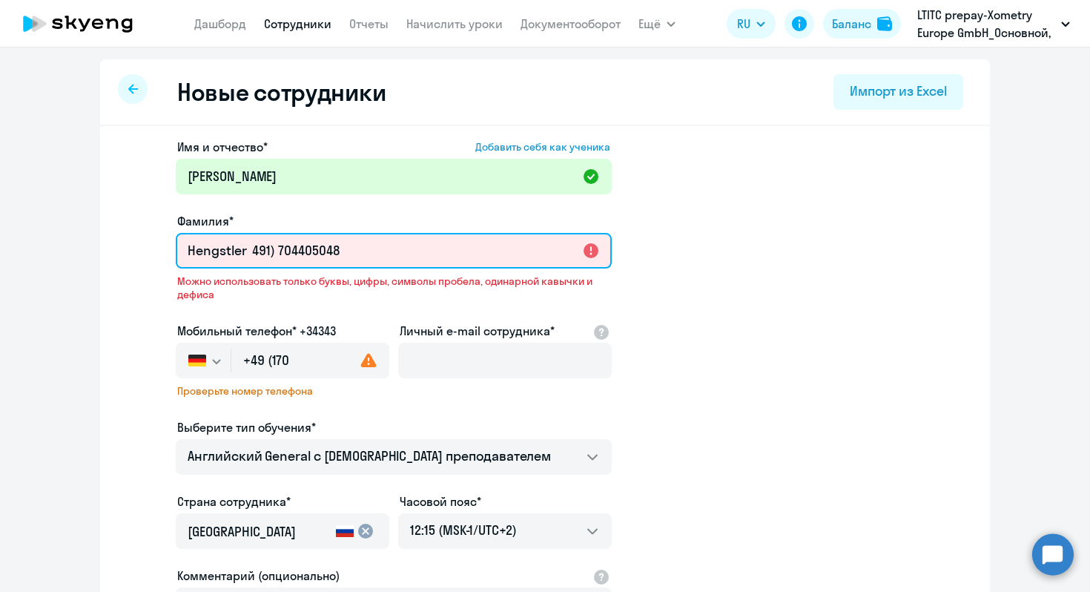
drag, startPoint x: 294, startPoint y: 251, endPoint x: 311, endPoint y: 250, distance: 17.8
click at [311, 250] on input "Hengstler 491) 704405048" at bounding box center [394, 251] width 436 height 36
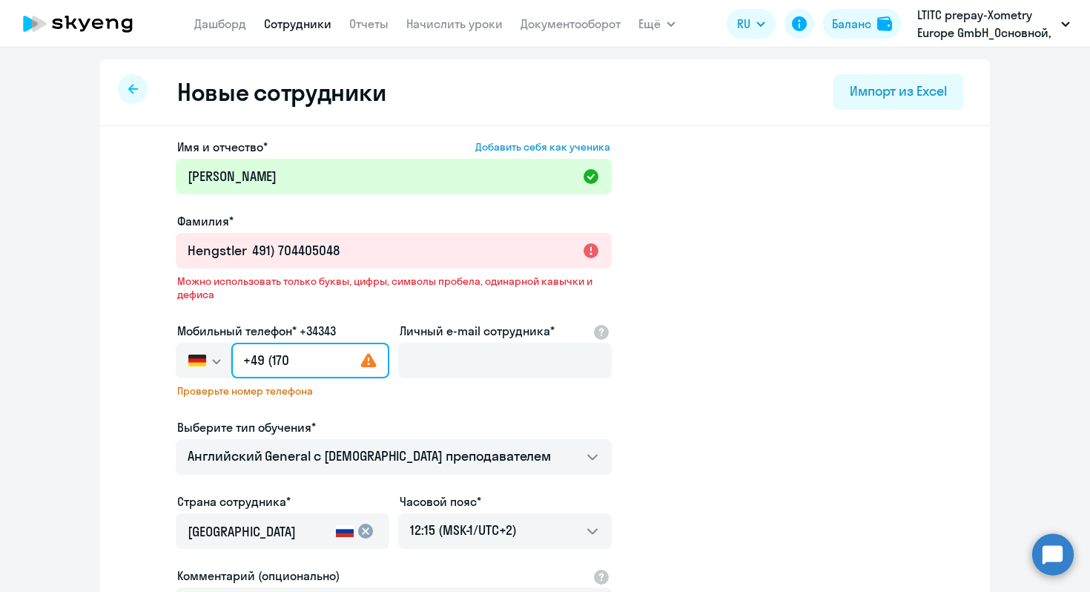
click at [308, 357] on input "+49 (170" at bounding box center [310, 361] width 158 height 36
type input "[PHONE_NUMBER]"
click at [367, 404] on div "Проверьте номер телефона" at bounding box center [283, 395] width 214 height 22
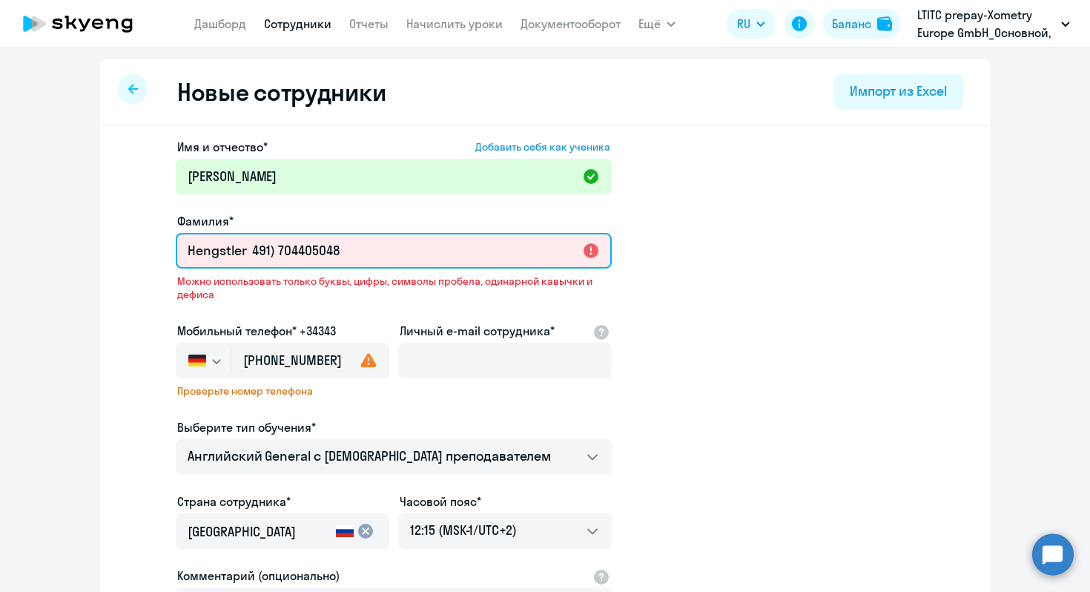
drag, startPoint x: 354, startPoint y: 245, endPoint x: 257, endPoint y: 245, distance: 97.1
click at [257, 245] on input "Hengstler 491) 704405048" at bounding box center [394, 251] width 436 height 36
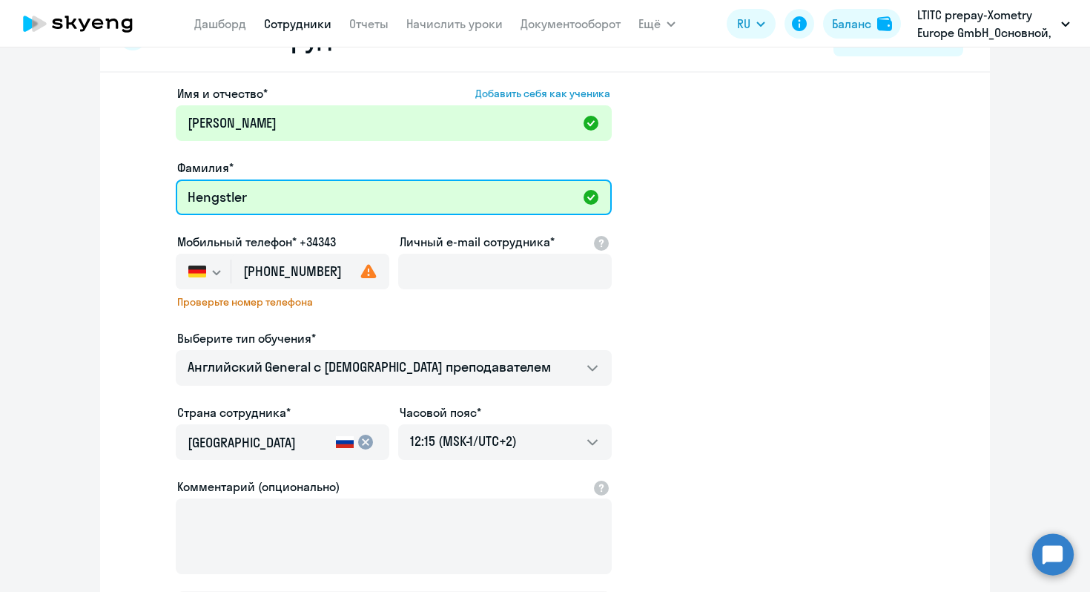
scroll to position [64, 0]
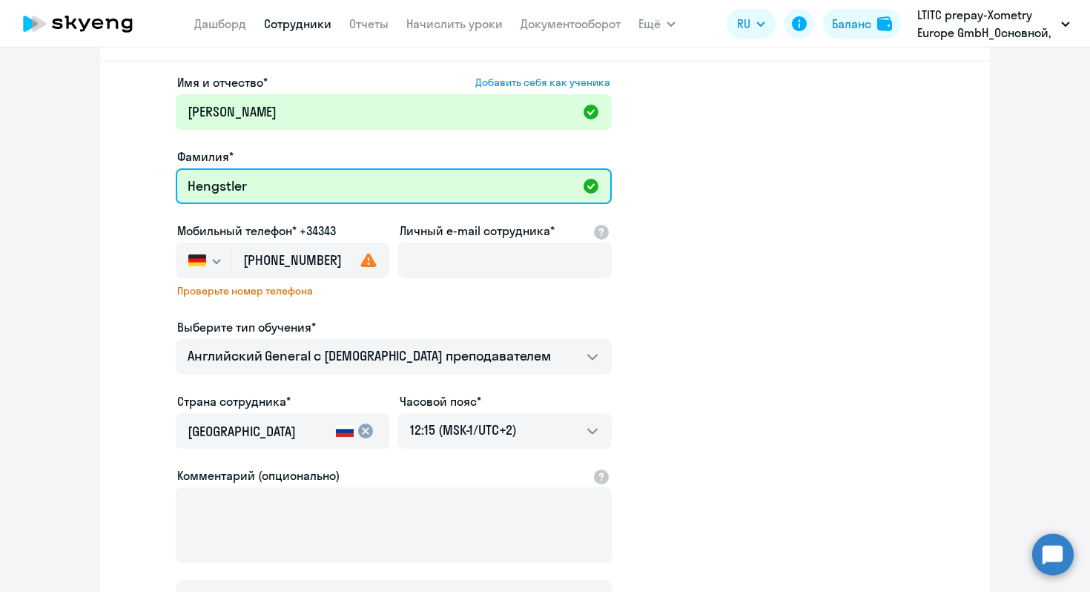
type input "Hengstler"
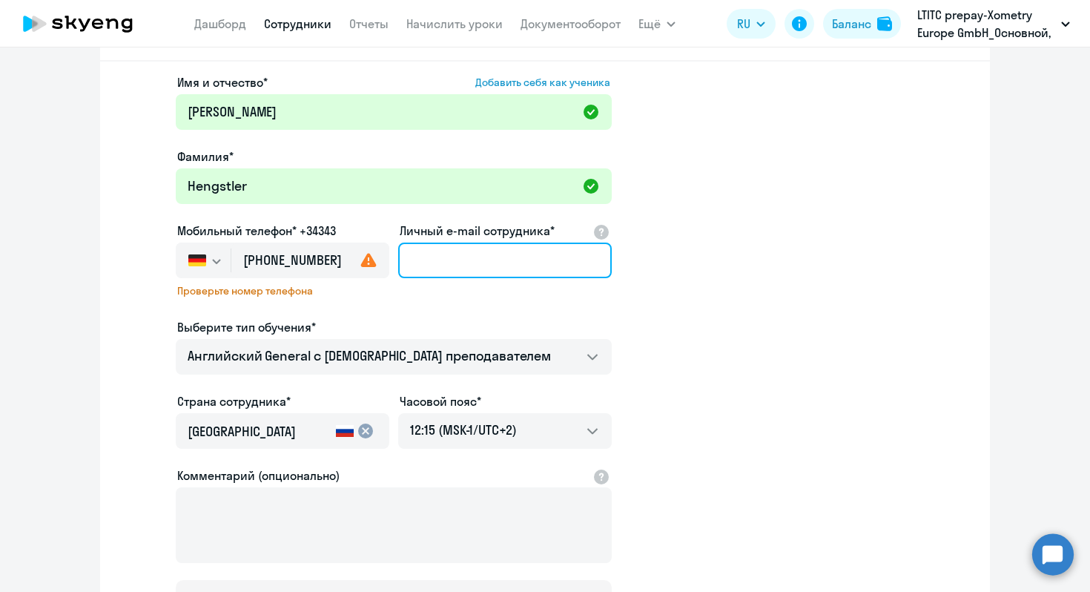
click at [433, 244] on input "Личный e-mail сотрудника*" at bounding box center [505, 260] width 214 height 36
paste input "[PERSON_NAME][EMAIL_ADDRESS][DOMAIN_NAME]"
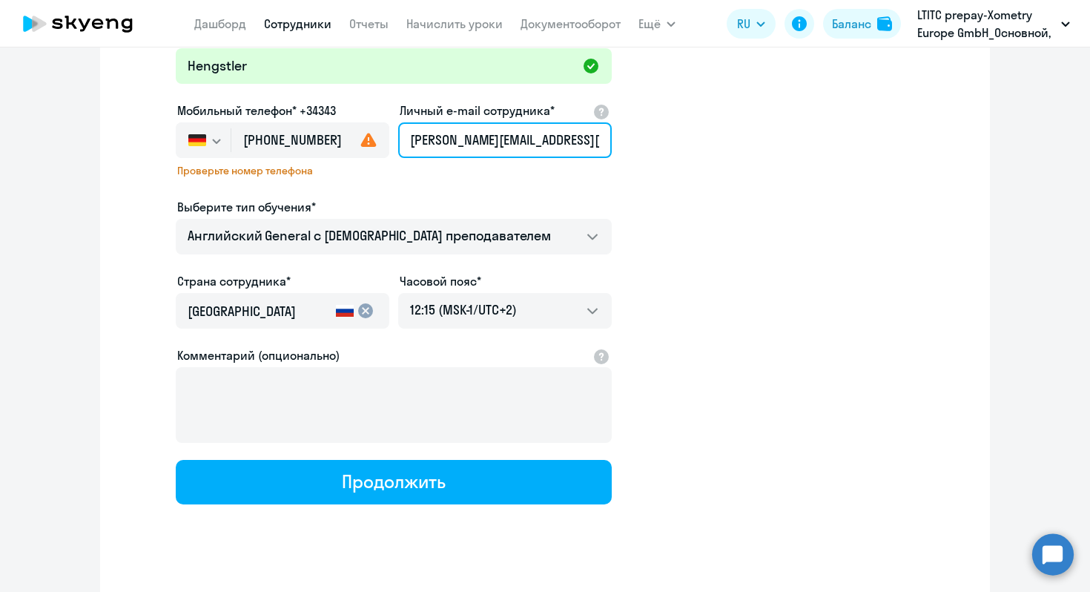
scroll to position [202, 0]
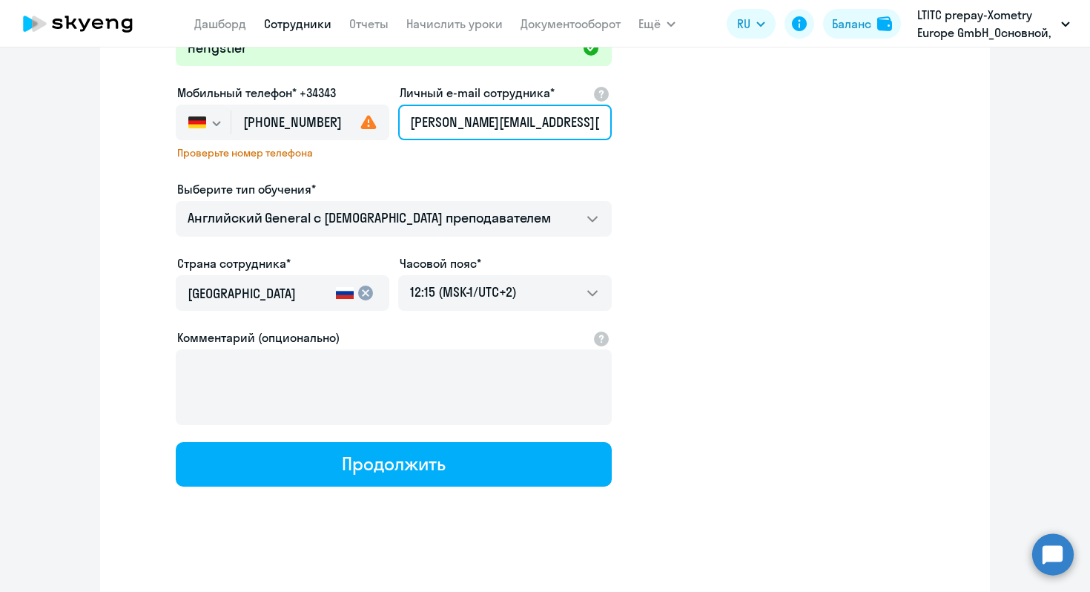
type input "[PERSON_NAME][EMAIL_ADDRESS][DOMAIN_NAME]"
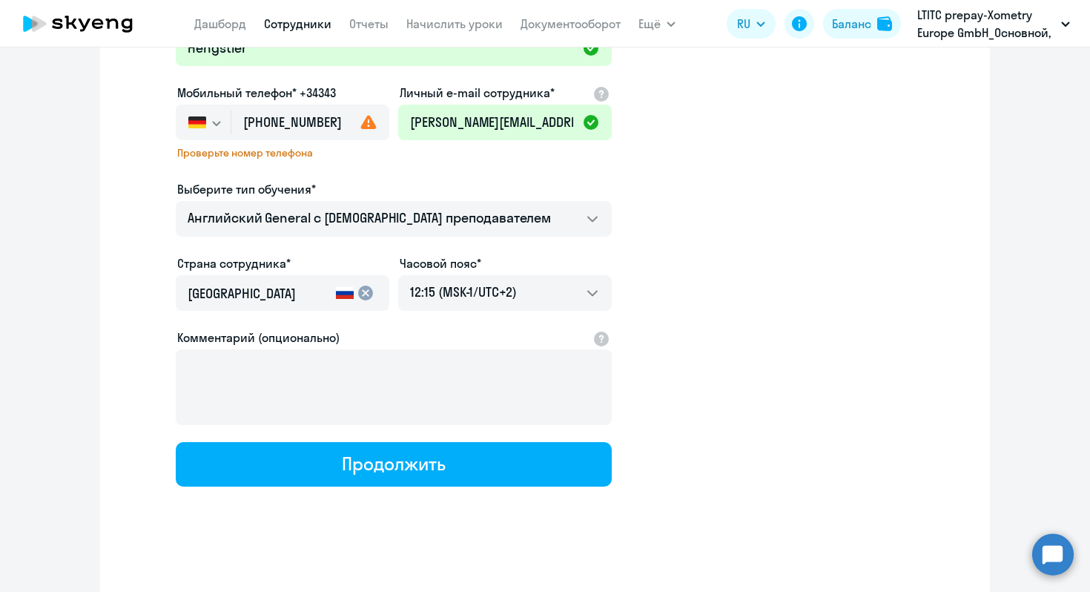
click at [392, 492] on div "Имя и отчество* Добавить себя как ученика [PERSON_NAME]* [PERSON_NAME] Мобильны…" at bounding box center [545, 261] width 890 height 674
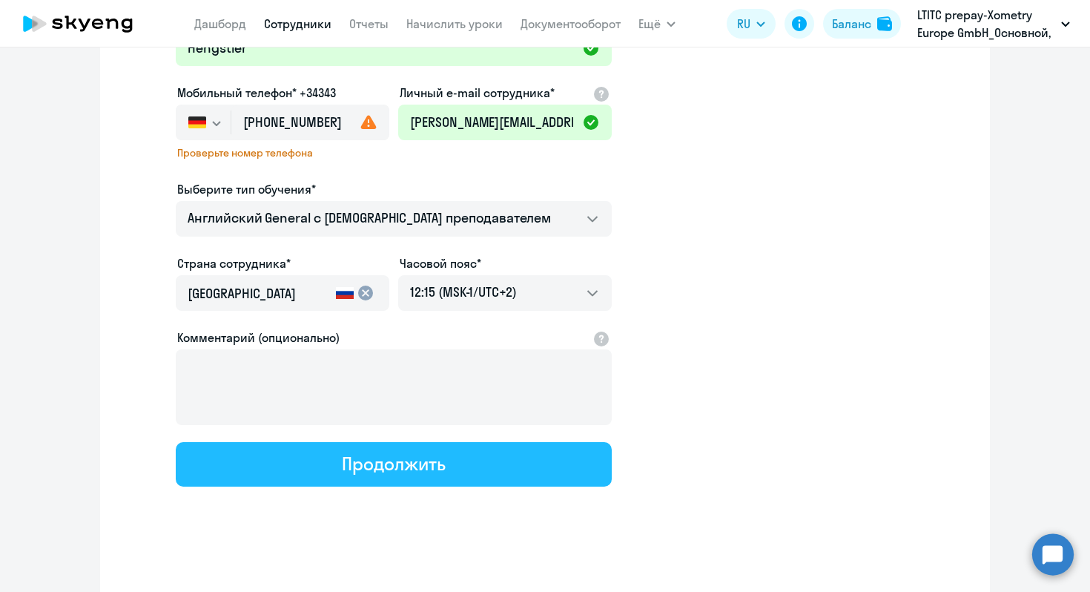
click at [388, 469] on div "Продолжить" at bounding box center [393, 463] width 103 height 24
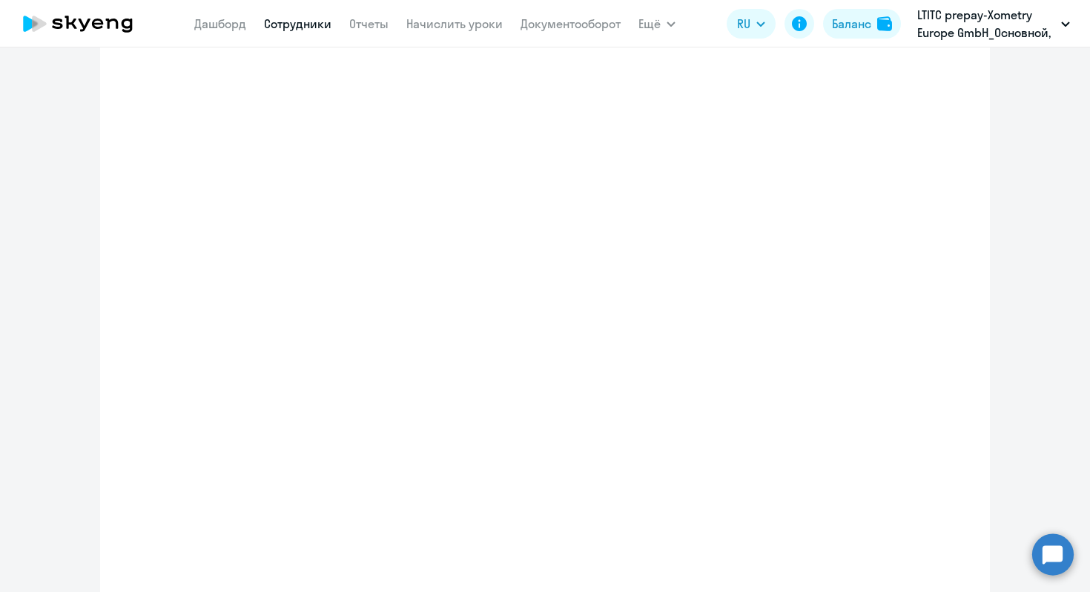
select select "english_adult_not_native_speaker"
select select "2"
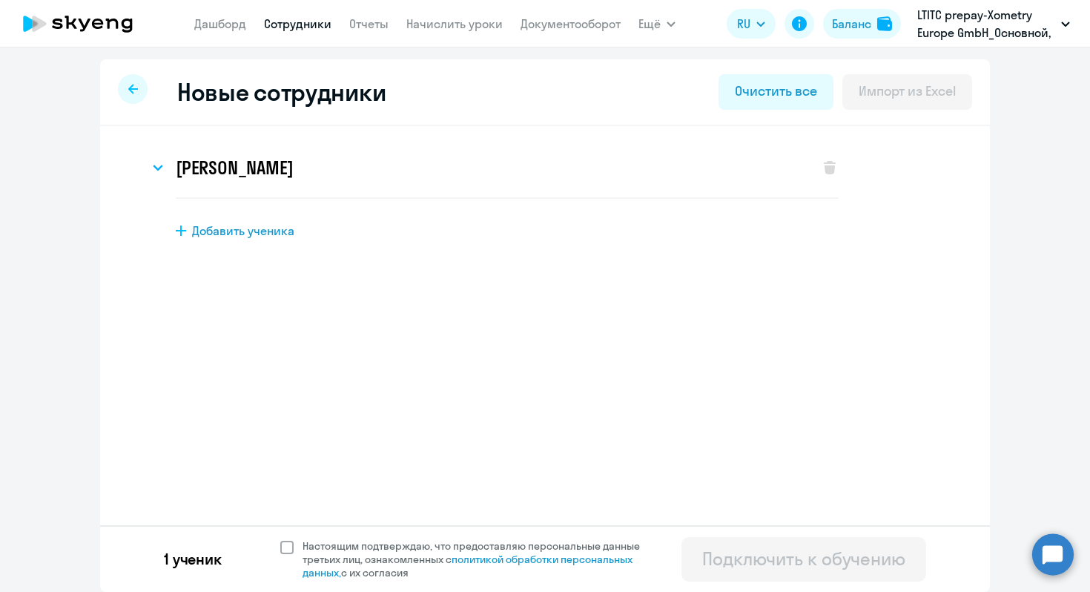
click at [291, 545] on span at bounding box center [286, 546] width 13 height 13
click at [280, 539] on input "Настоящим подтверждаю, что предоставляю персональные данные третьих лиц, ознако…" at bounding box center [279, 538] width 1 height 1
checkbox input "true"
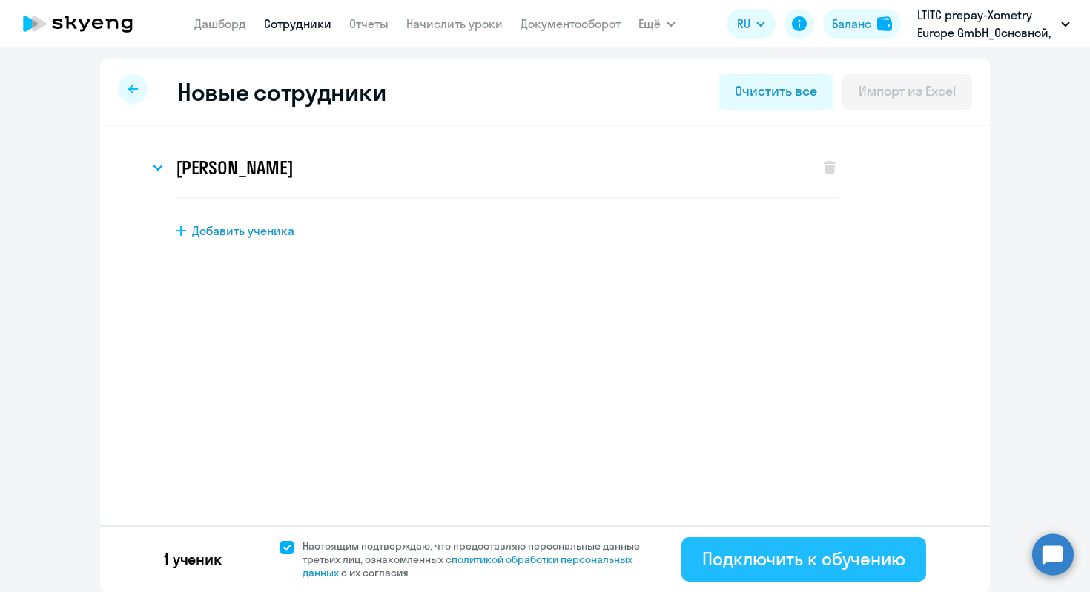
click at [772, 555] on div "Подключить к обучению" at bounding box center [803, 558] width 203 height 24
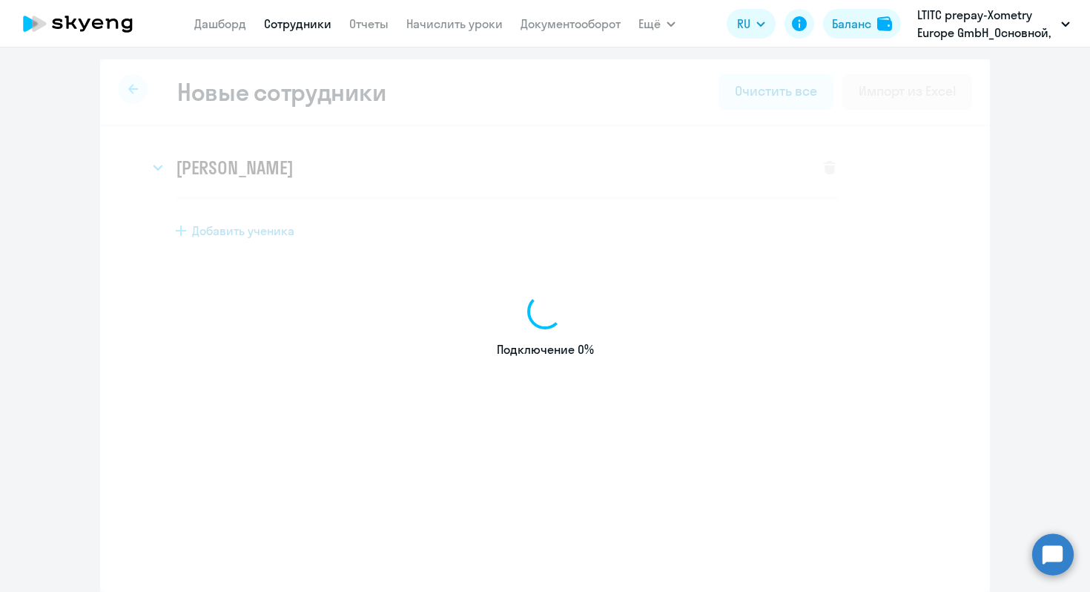
select select "english_adult_not_native_speaker"
select select "2"
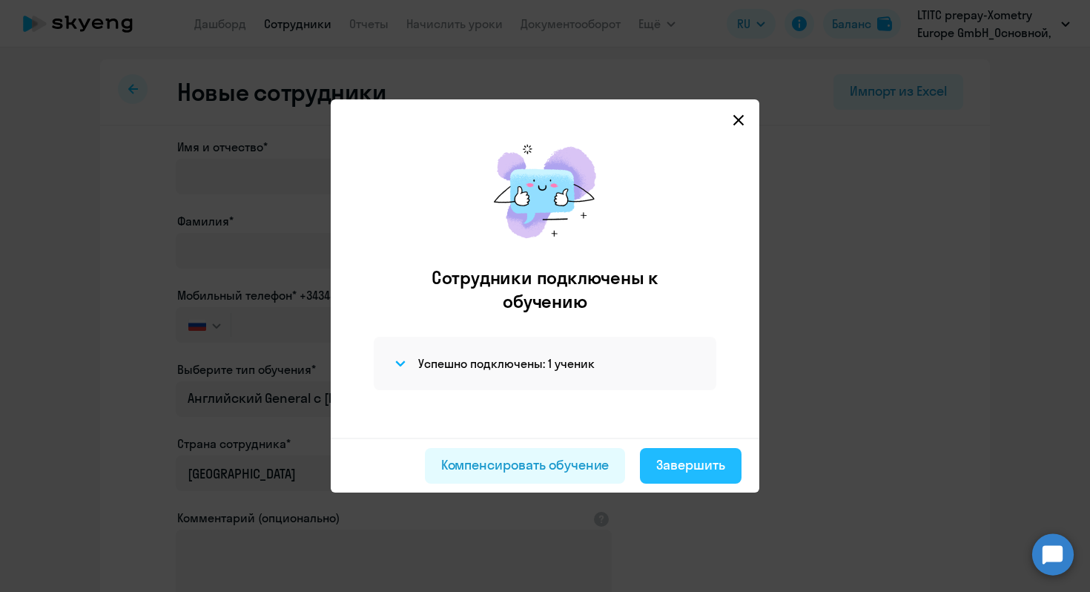
click at [679, 468] on div "Завершить" at bounding box center [690, 464] width 69 height 19
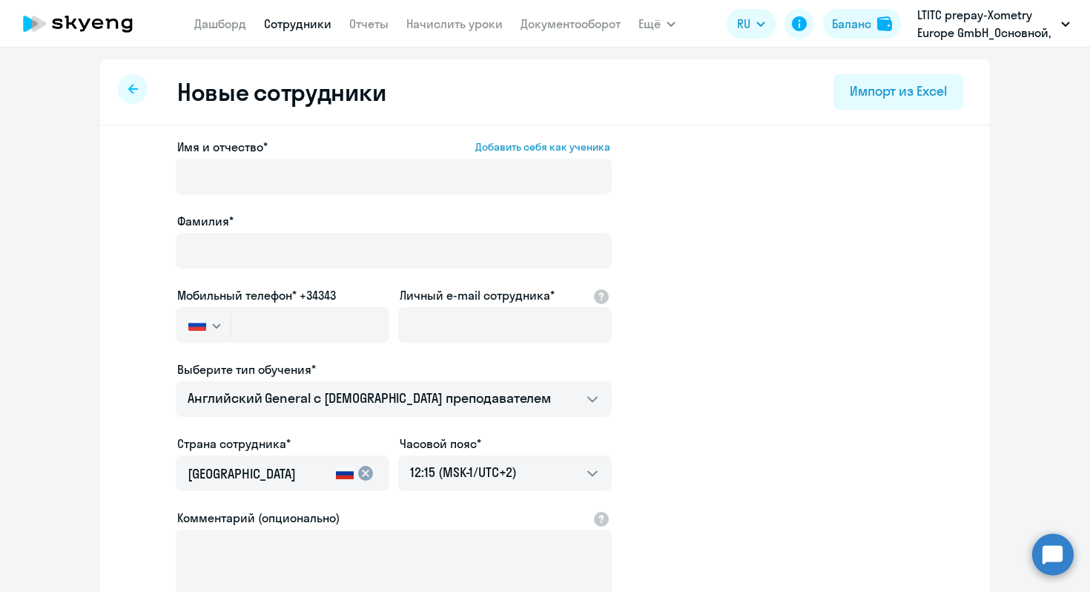
select select "30"
